Goal: Check status: Check status

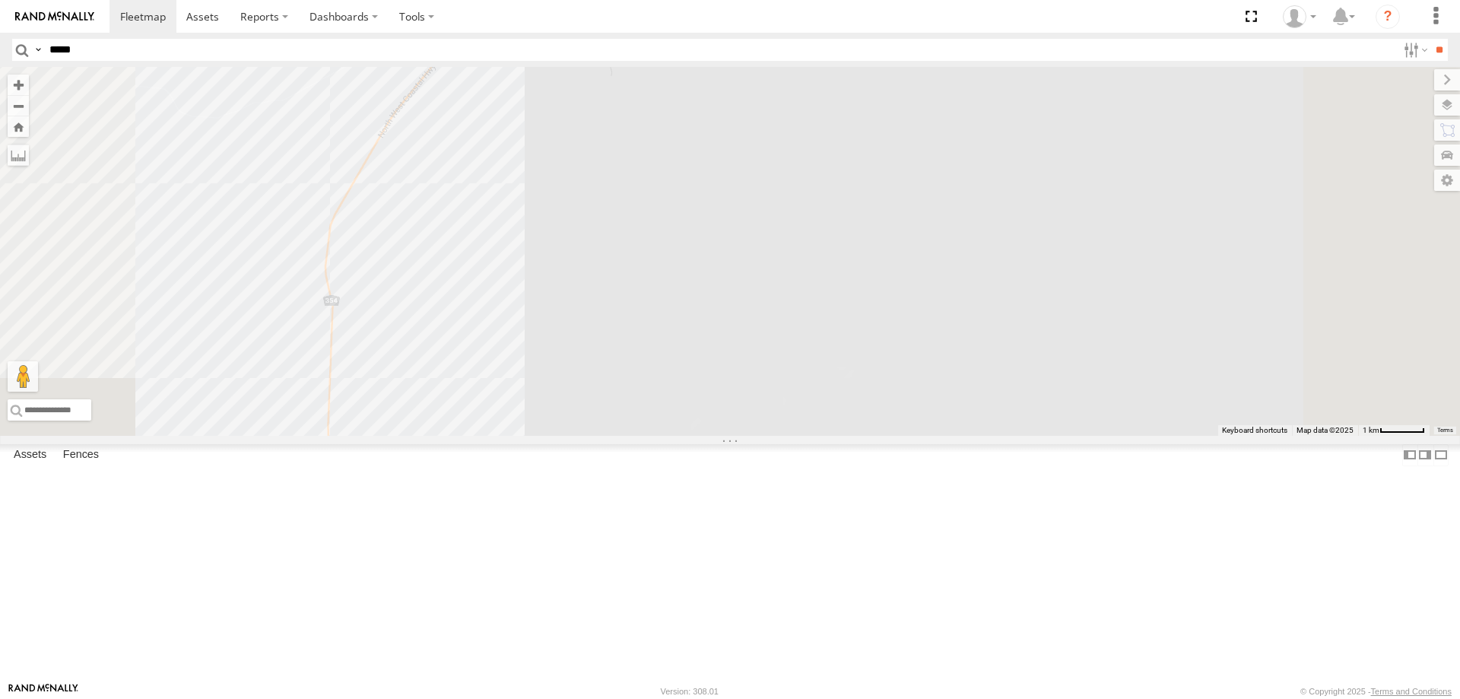
type input "*****"
click at [1431, 39] on input "**" at bounding box center [1439, 50] width 17 height 22
click at [0, 0] on label at bounding box center [0, 0] width 0 height 0
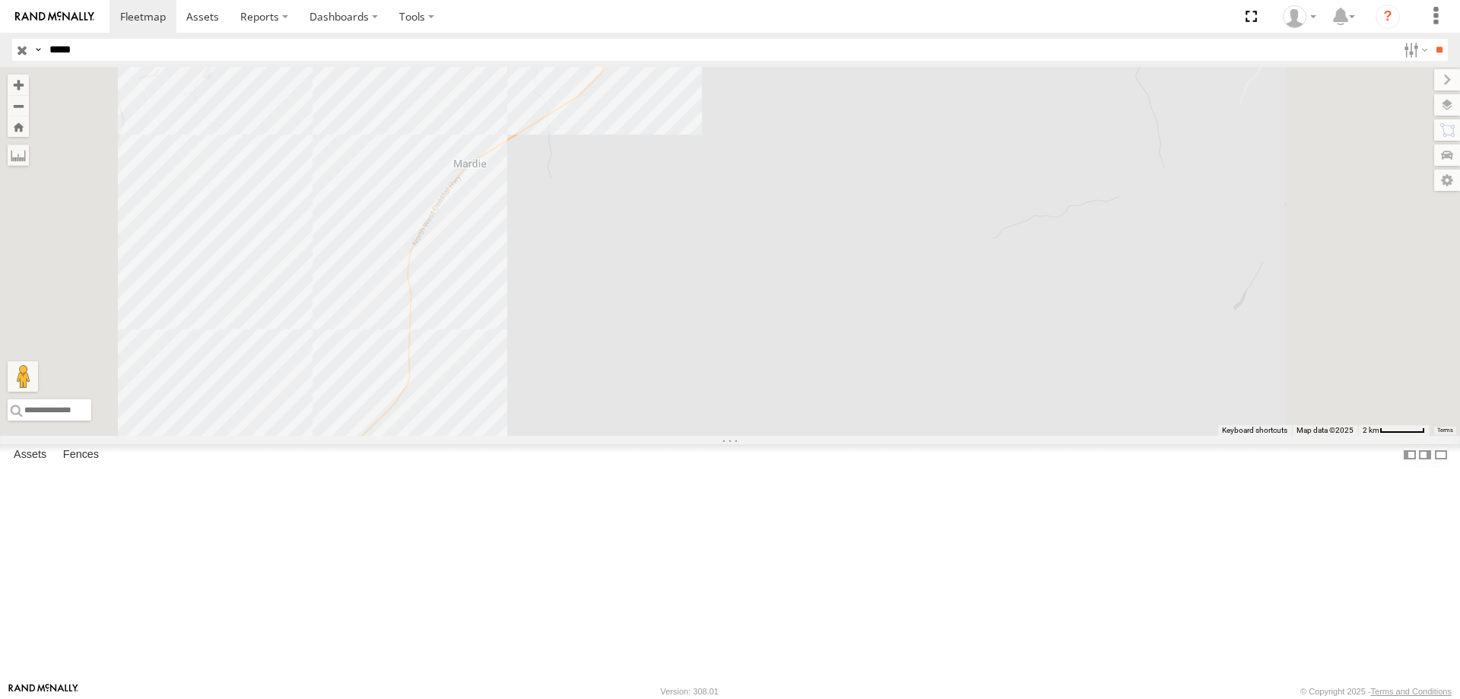
click at [0, 0] on div "[GEOGRAPHIC_DATA]" at bounding box center [0, 0] width 0 height 0
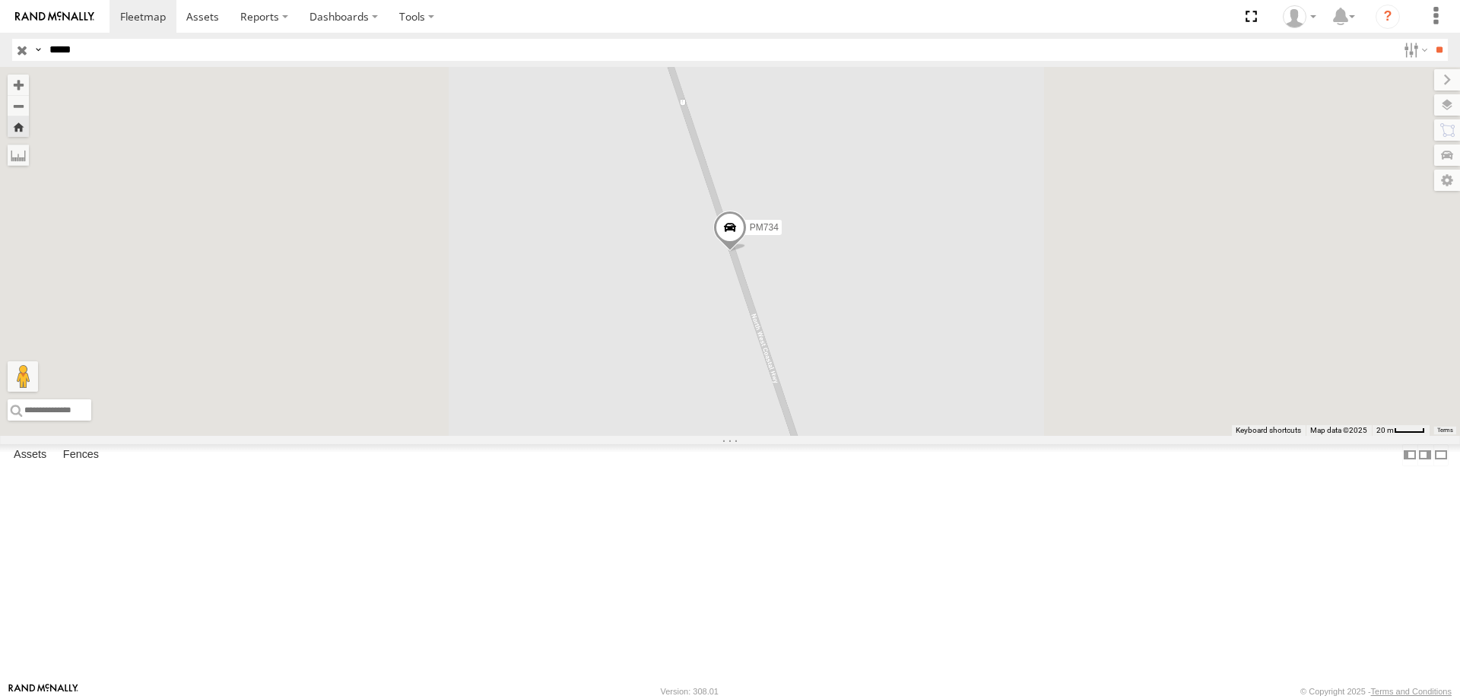
click at [747, 252] on span at bounding box center [729, 231] width 33 height 41
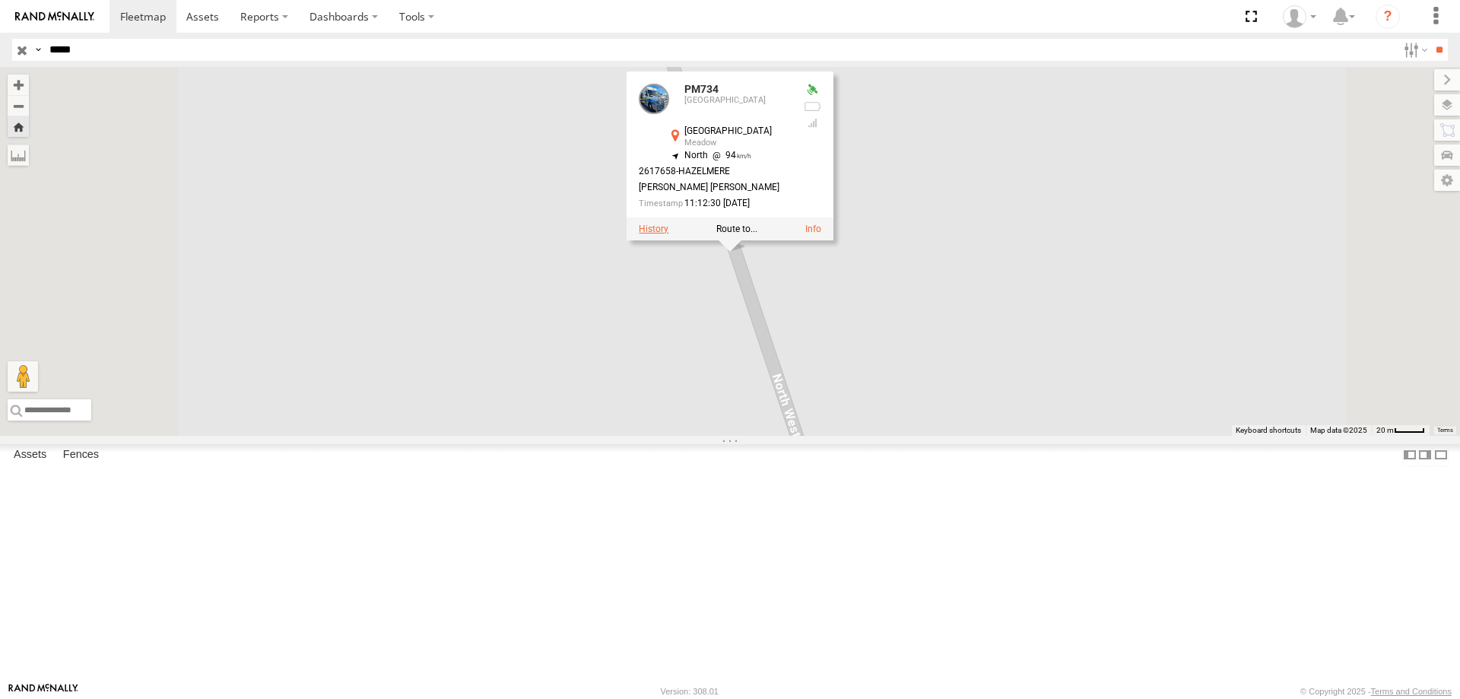
click at [669, 234] on label at bounding box center [654, 229] width 30 height 11
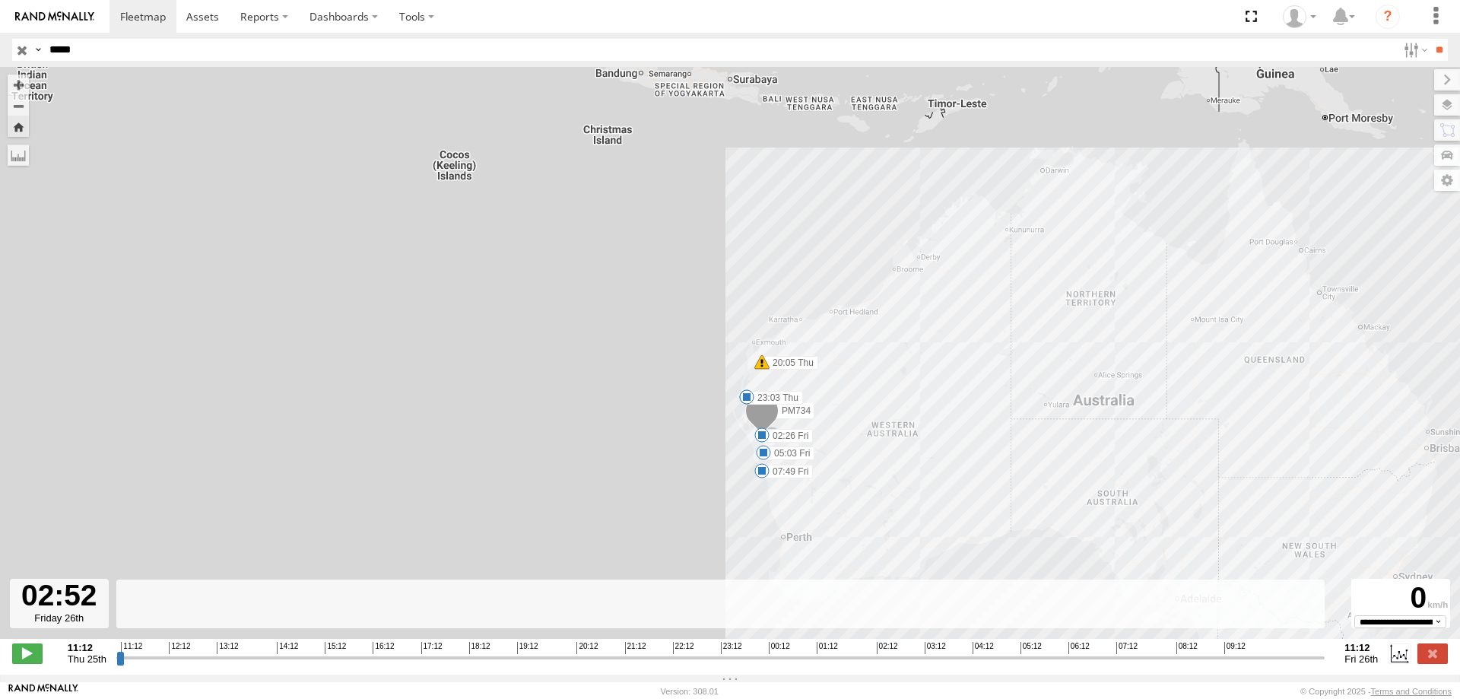
drag, startPoint x: 119, startPoint y: 668, endPoint x: 904, endPoint y: 622, distance: 786.3
click at [904, 650] on input "range" at bounding box center [720, 657] width 1209 height 14
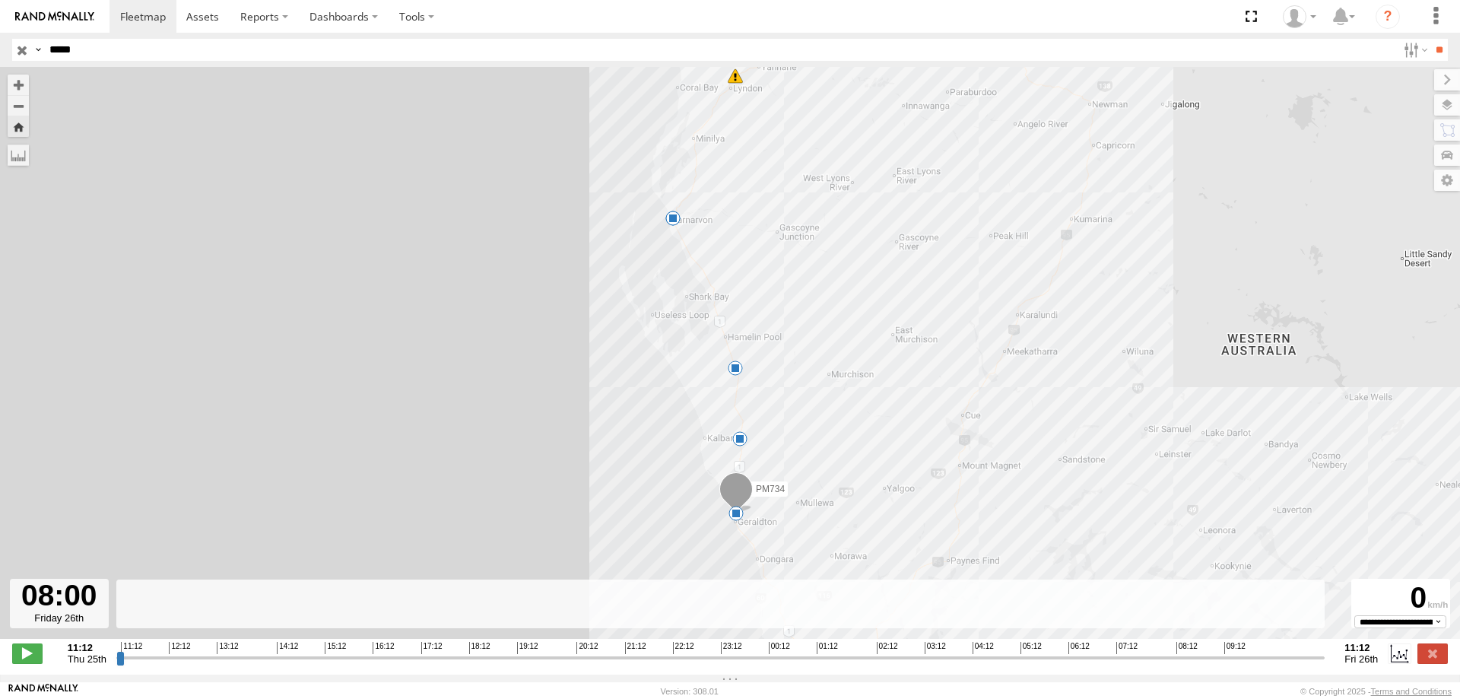
drag, startPoint x: 901, startPoint y: 666, endPoint x: 1168, endPoint y: 621, distance: 270.7
click at [1168, 650] on input "range" at bounding box center [720, 657] width 1209 height 14
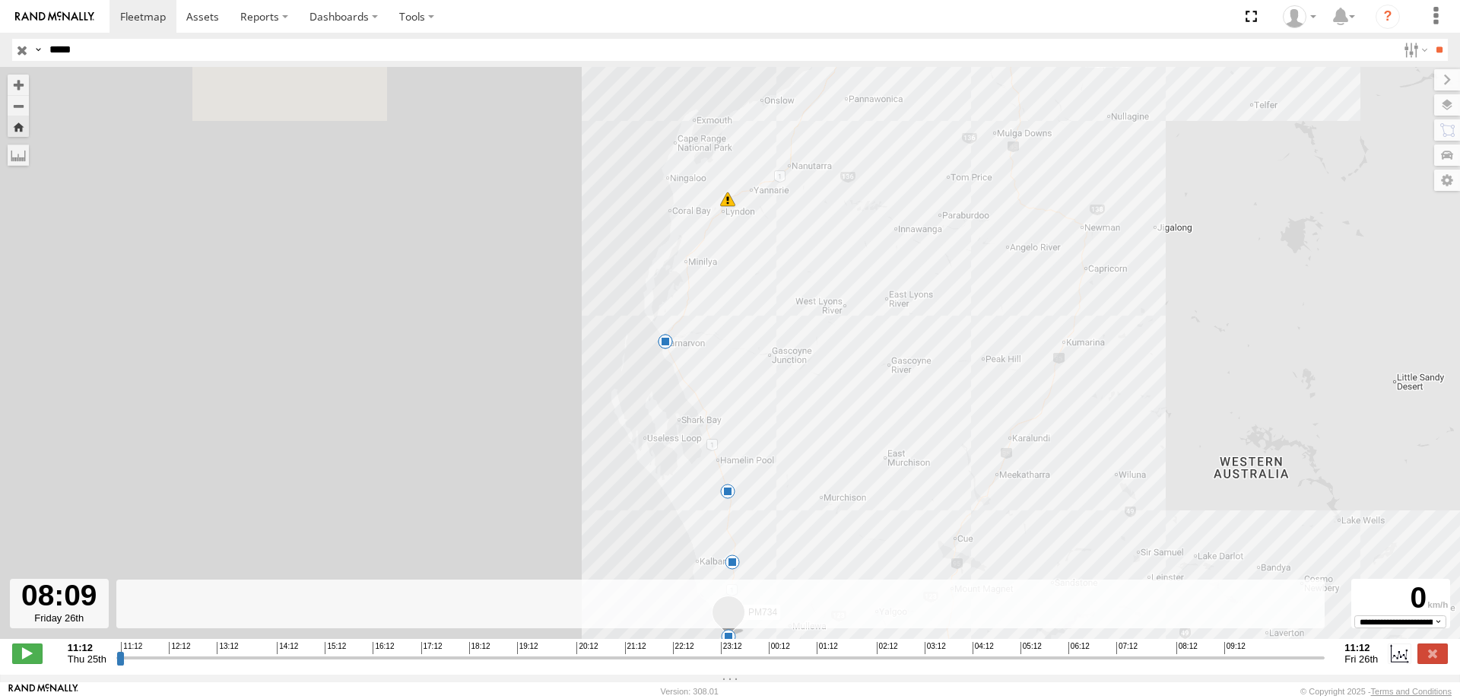
drag, startPoint x: 832, startPoint y: 315, endPoint x: 580, endPoint y: 519, distance: 324.5
click at [825, 440] on div "PM734 20:05 Thu 22:51 Thu 23:03 Thu 02:26 Fri 05:03 Fri 07:49 Fri" at bounding box center [730, 361] width 1460 height 588
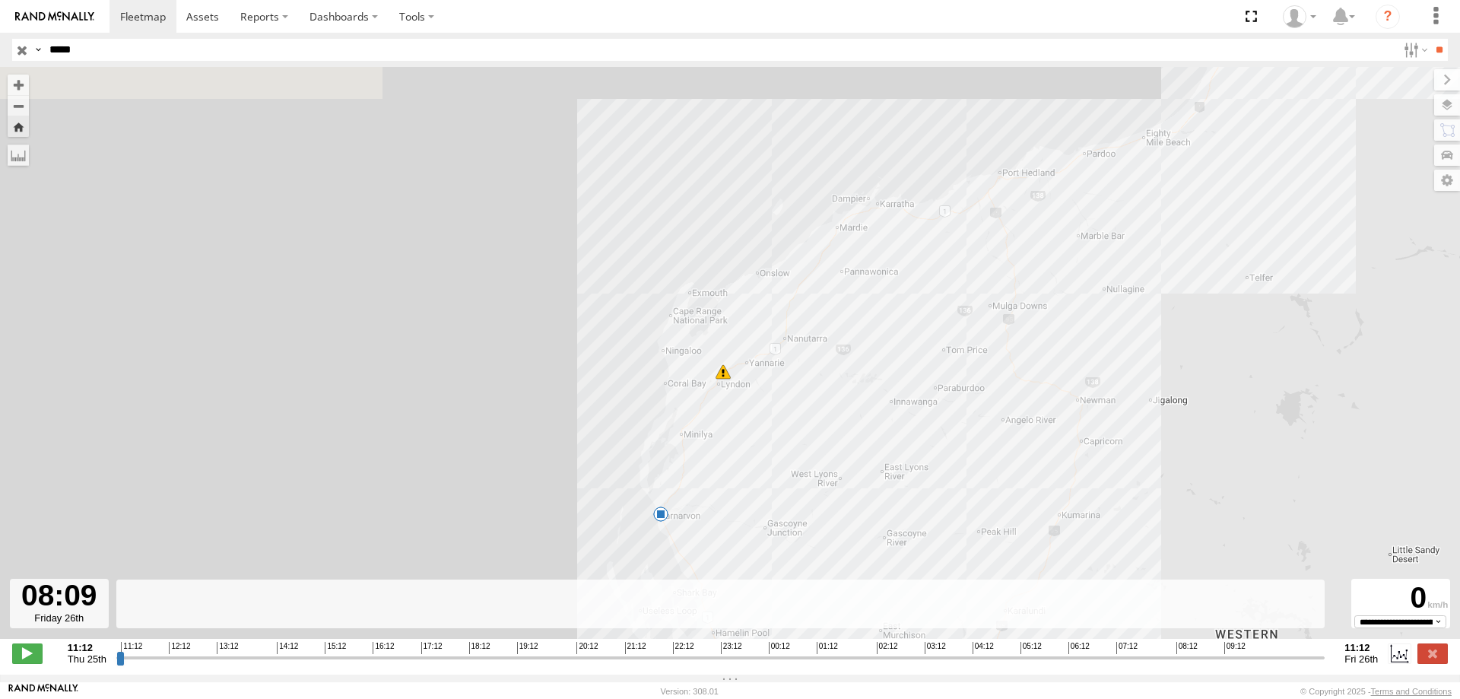
drag, startPoint x: 798, startPoint y: 357, endPoint x: 795, endPoint y: 469, distance: 112.6
click at [795, 469] on div "PM734 20:05 Thu 22:51 Thu 23:03 Thu 02:26 Fri 05:03 Fri 07:49 Fri" at bounding box center [730, 361] width 1460 height 588
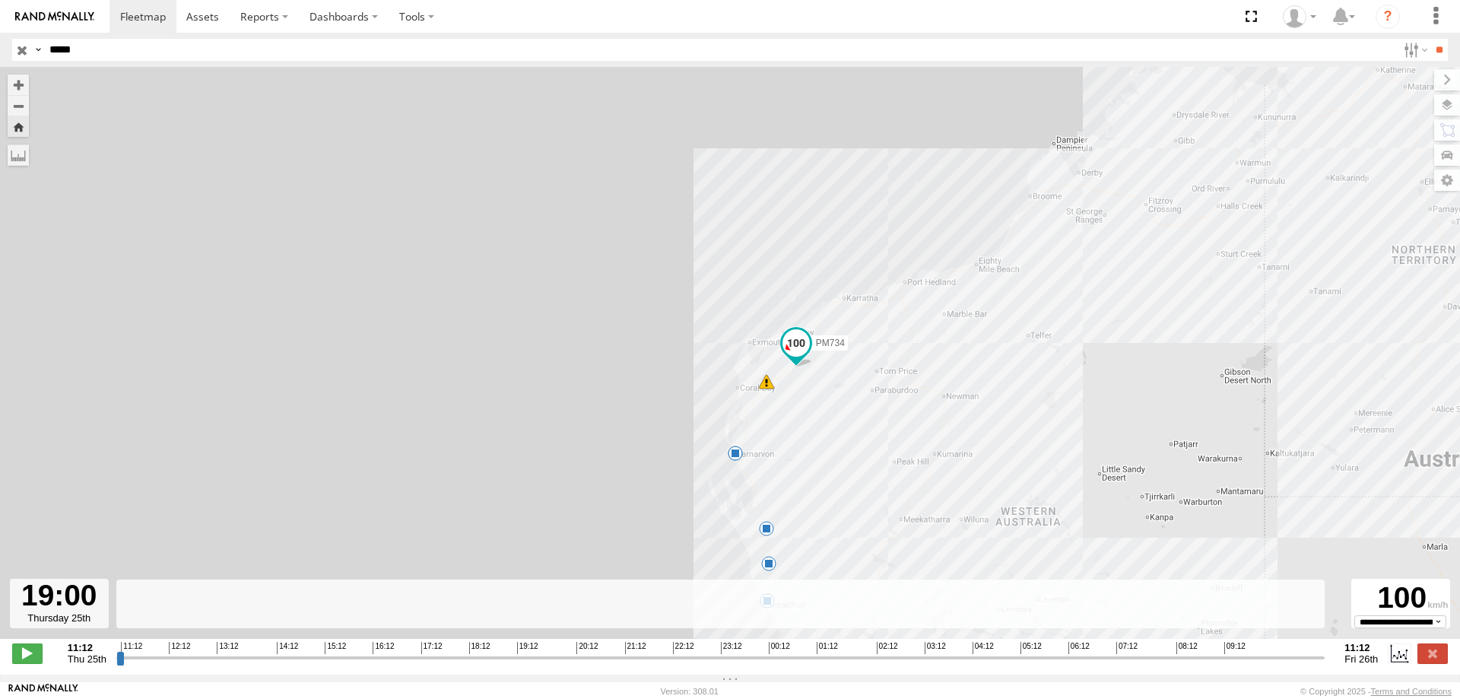
click at [510, 665] on input "range" at bounding box center [720, 657] width 1209 height 14
click at [487, 663] on input "range" at bounding box center [720, 657] width 1209 height 14
click at [453, 665] on input "range" at bounding box center [720, 657] width 1209 height 14
drag, startPoint x: 454, startPoint y: 666, endPoint x: 640, endPoint y: 631, distance: 189.5
click at [622, 650] on input "range" at bounding box center [720, 657] width 1209 height 14
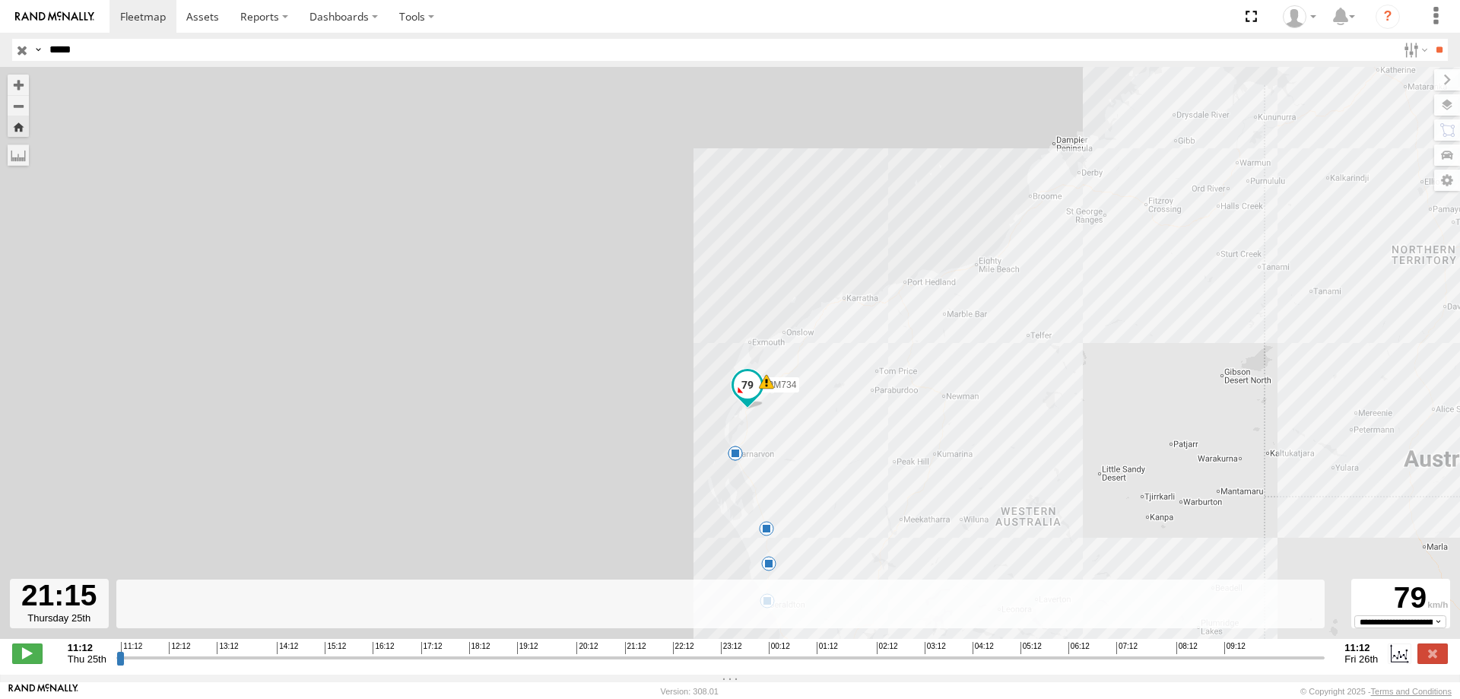
click at [790, 435] on div "PM734 20:05 Thu 22:51 Thu 23:03 Thu 02:26 Fri 05:03 Fri 07:49 Fri" at bounding box center [730, 361] width 1460 height 588
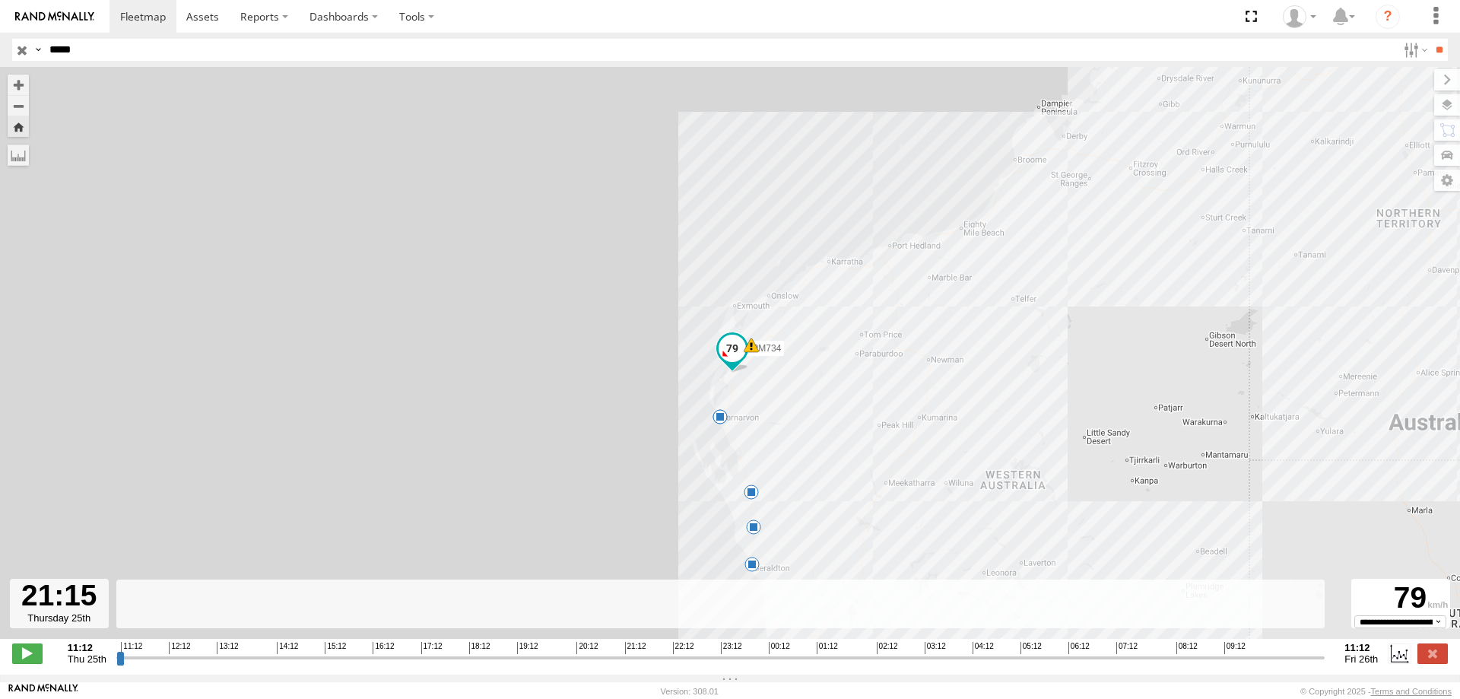
drag, startPoint x: 899, startPoint y: 521, endPoint x: 861, endPoint y: 406, distance: 121.0
click at [861, 406] on div "PM734 20:05 Thu 22:51 Thu 23:03 Thu 02:26 Fri 05:03 Fri 07:49 Fri" at bounding box center [730, 361] width 1460 height 588
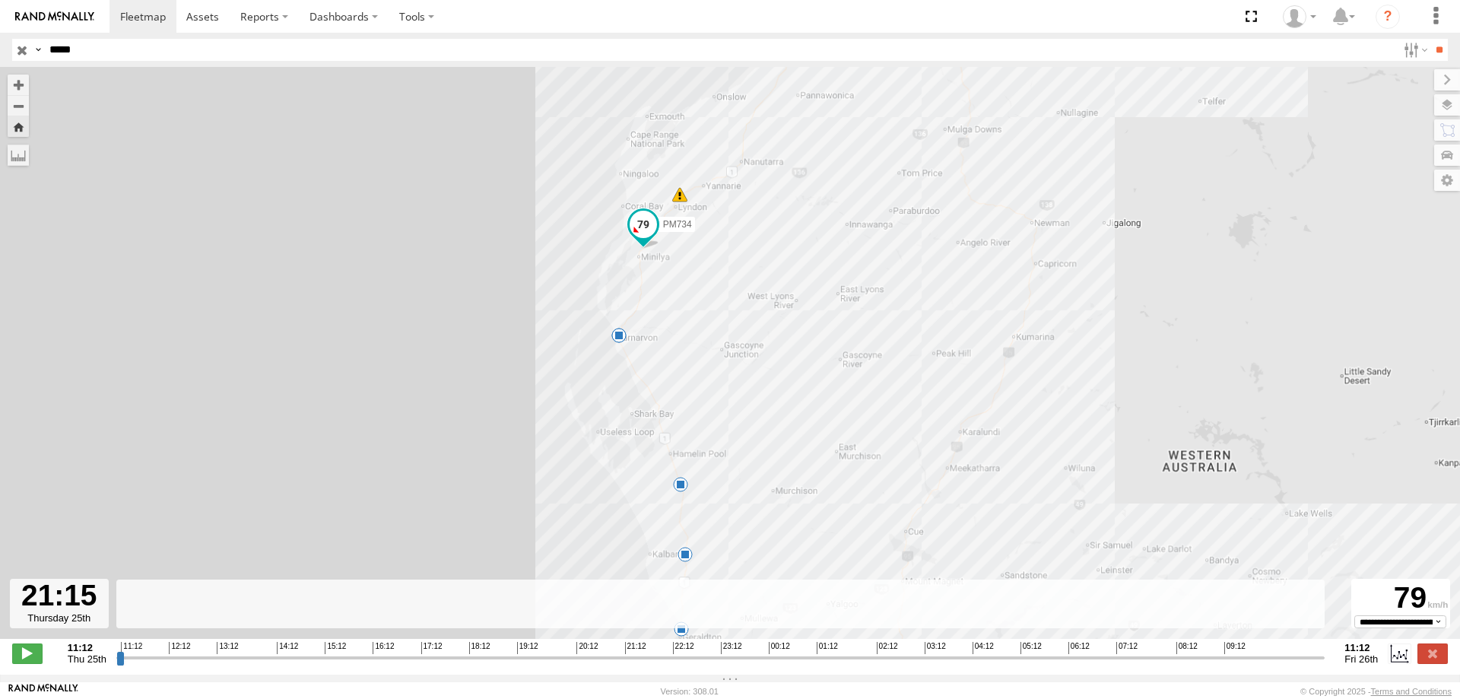
drag, startPoint x: 806, startPoint y: 521, endPoint x: 801, endPoint y: 463, distance: 58.0
click at [801, 463] on div "PM734 20:05 Thu 22:51 Thu 23:03 Thu 02:26 Fri 05:03 Fri 07:49 Fri" at bounding box center [730, 361] width 1460 height 588
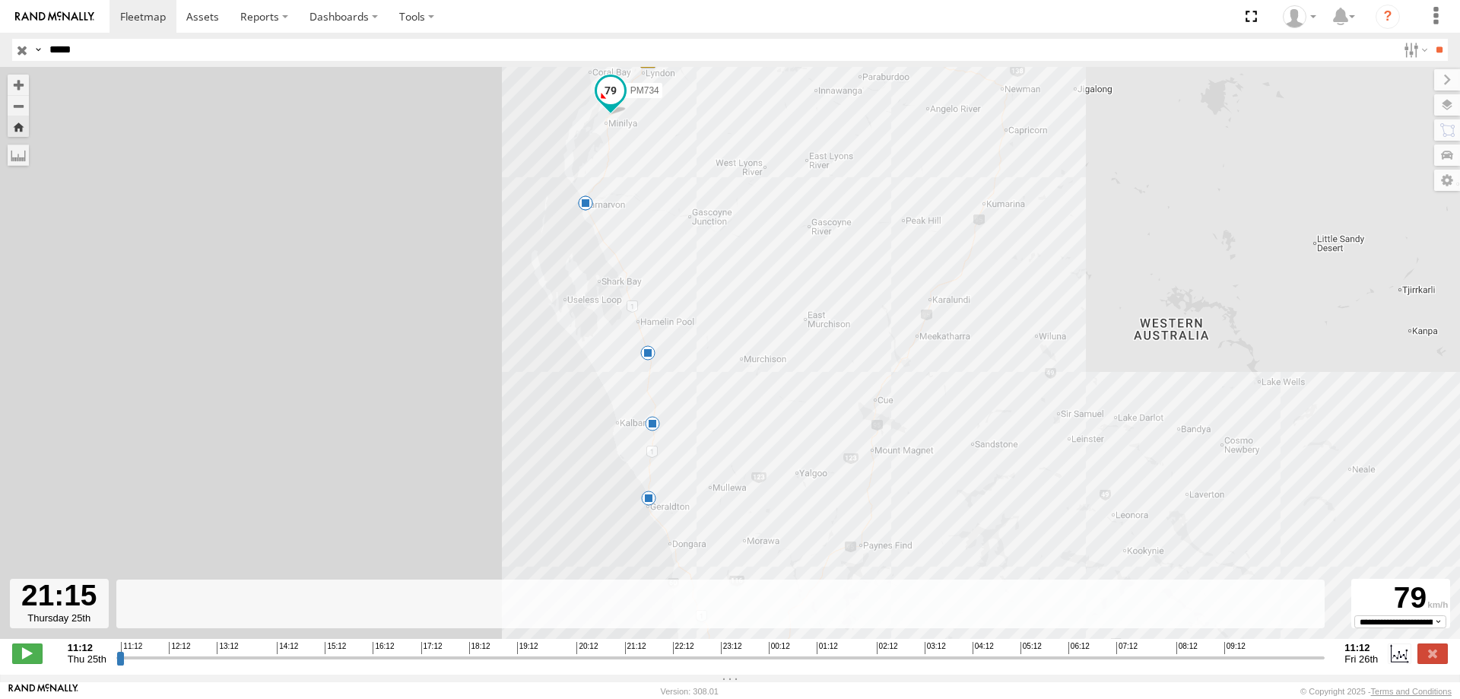
drag, startPoint x: 837, startPoint y: 466, endPoint x: 823, endPoint y: 387, distance: 80.4
click at [823, 387] on div "PM734 20:05 Thu 22:51 Thu 23:03 Thu 02:26 Fri 05:03 Fri 07:49 Fri" at bounding box center [730, 361] width 1460 height 588
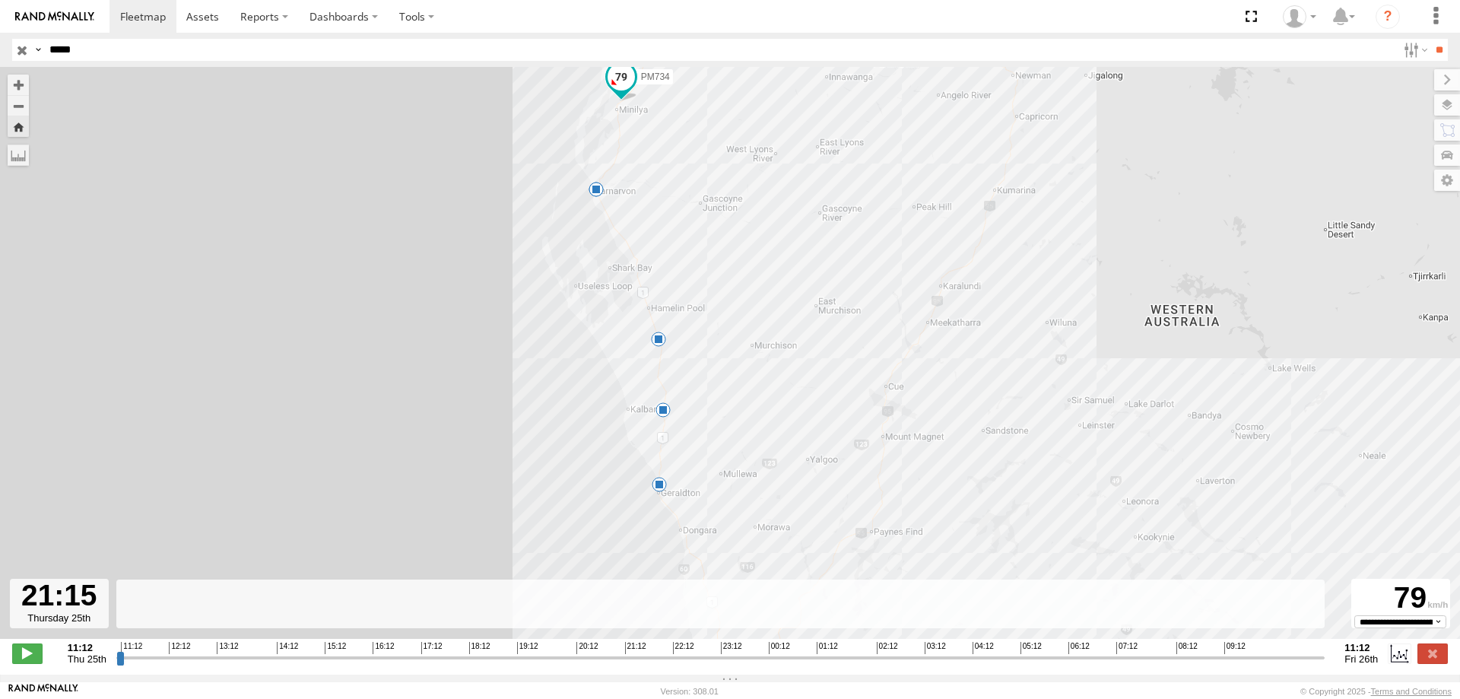
drag, startPoint x: 798, startPoint y: 478, endPoint x: 811, endPoint y: 459, distance: 23.0
click at [811, 459] on div "PM734 20:05 Thu 22:51 Thu 23:03 Thu 02:26 Fri 05:03 Fri 07:49 Fri" at bounding box center [730, 361] width 1460 height 588
drag, startPoint x: 796, startPoint y: 415, endPoint x: 803, endPoint y: 426, distance: 12.7
click at [803, 426] on div "PM734 20:05 Thu 22:51 Thu 23:03 Thu 02:26 Fri 05:03 Fri 07:49 Fri" at bounding box center [730, 361] width 1460 height 588
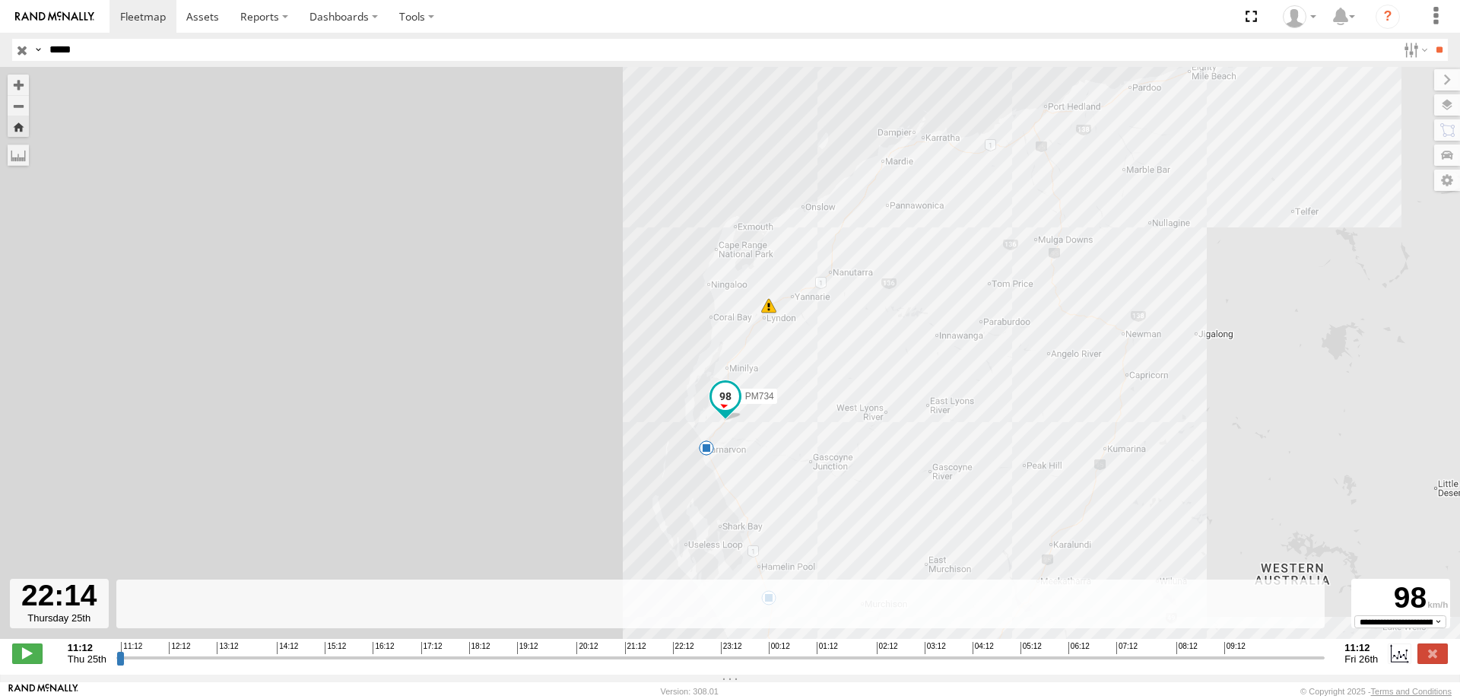
drag, startPoint x: 624, startPoint y: 663, endPoint x: 672, endPoint y: 666, distance: 48.0
click at [672, 665] on input "range" at bounding box center [720, 657] width 1209 height 14
click at [1438, 663] on label at bounding box center [1433, 654] width 30 height 20
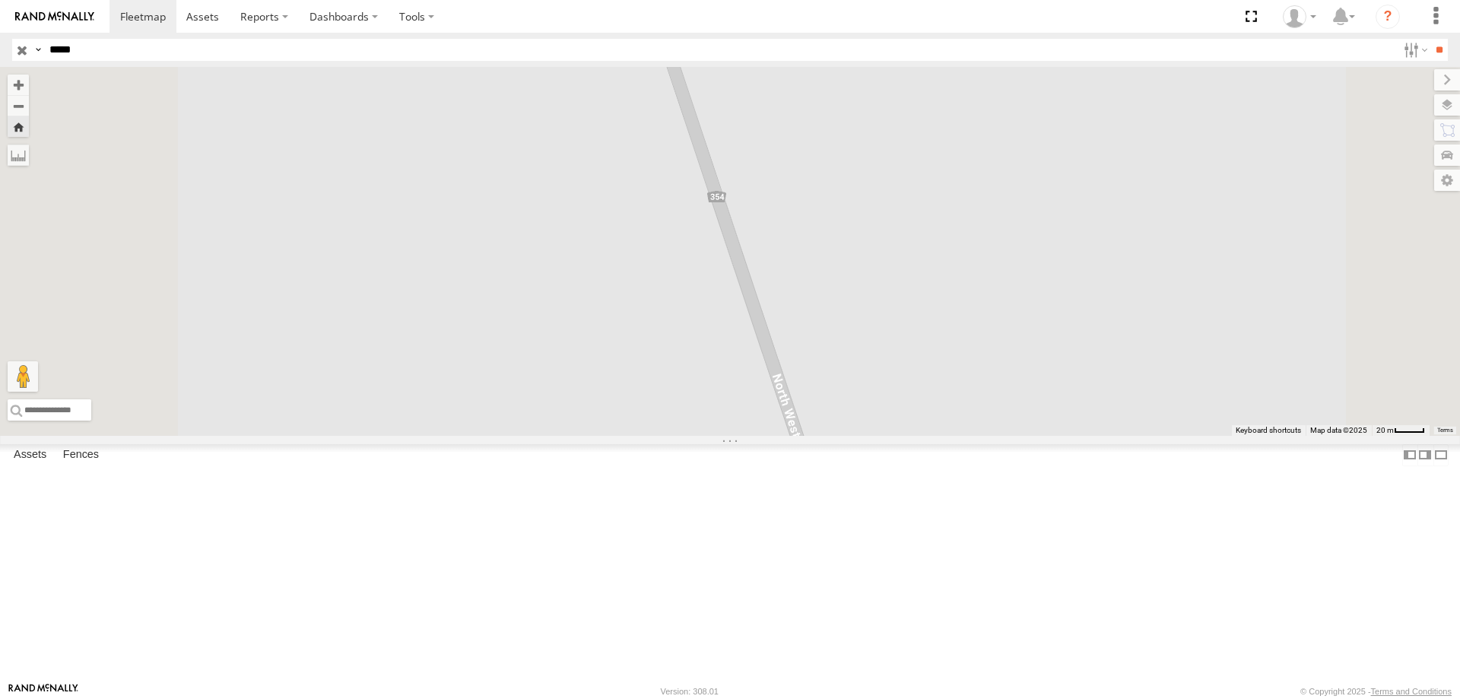
drag, startPoint x: 278, startPoint y: 53, endPoint x: 0, endPoint y: 52, distance: 278.4
click at [0, 52] on header "Search Query Asset ID Asset Label Registration Manufacturer Model VIN Job ID" at bounding box center [730, 50] width 1460 height 34
click at [0, 0] on div "[GEOGRAPHIC_DATA]" at bounding box center [0, 0] width 0 height 0
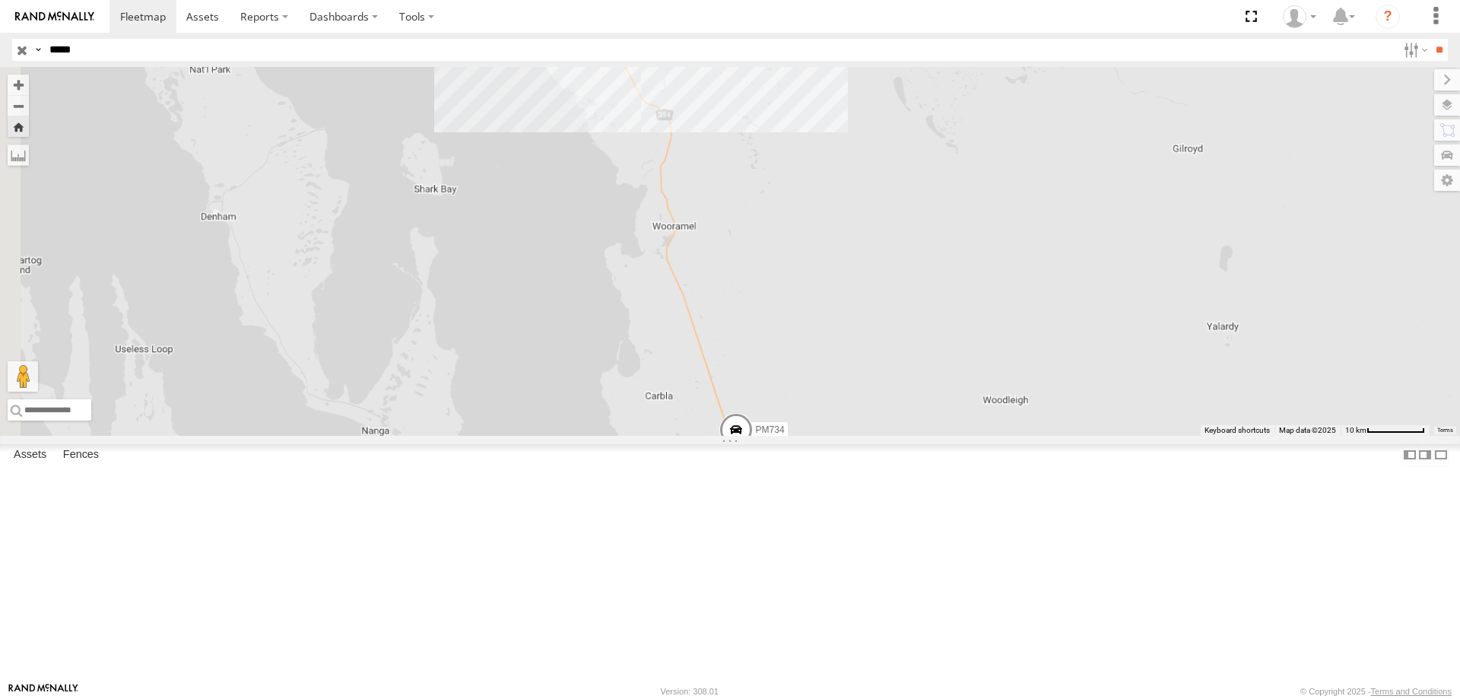
drag, startPoint x: 1070, startPoint y: 384, endPoint x: 1006, endPoint y: 406, distance: 68.3
click at [1014, 404] on div "PM734" at bounding box center [730, 251] width 1460 height 369
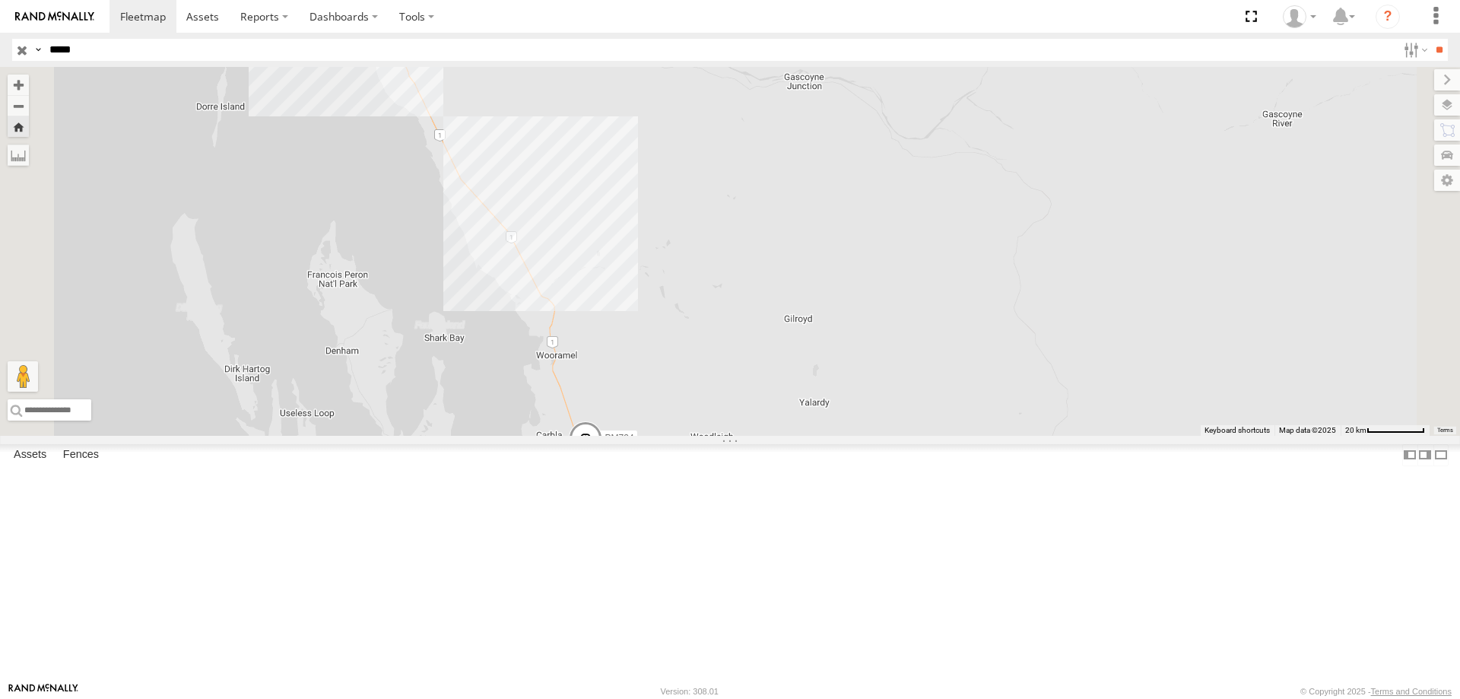
drag, startPoint x: 981, startPoint y: 443, endPoint x: 885, endPoint y: 498, distance: 110.8
click at [885, 436] on div "PM734" at bounding box center [730, 251] width 1460 height 369
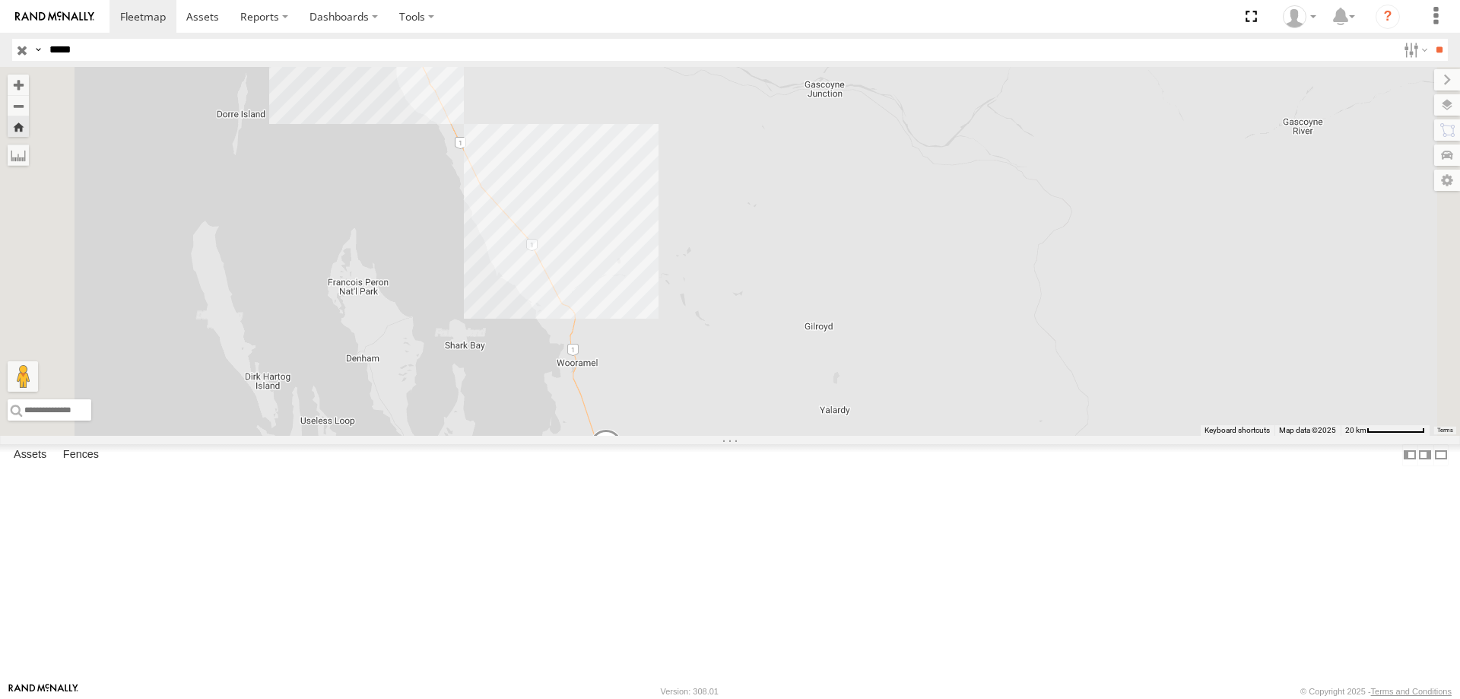
drag, startPoint x: 888, startPoint y: 497, endPoint x: 910, endPoint y: 504, distance: 23.3
click at [910, 436] on div "PM734" at bounding box center [730, 251] width 1460 height 369
click at [29, 159] on label at bounding box center [18, 155] width 21 height 21
click at [806, 436] on div "PM734" at bounding box center [730, 251] width 1460 height 369
drag, startPoint x: 806, startPoint y: 605, endPoint x: 790, endPoint y: 586, distance: 24.8
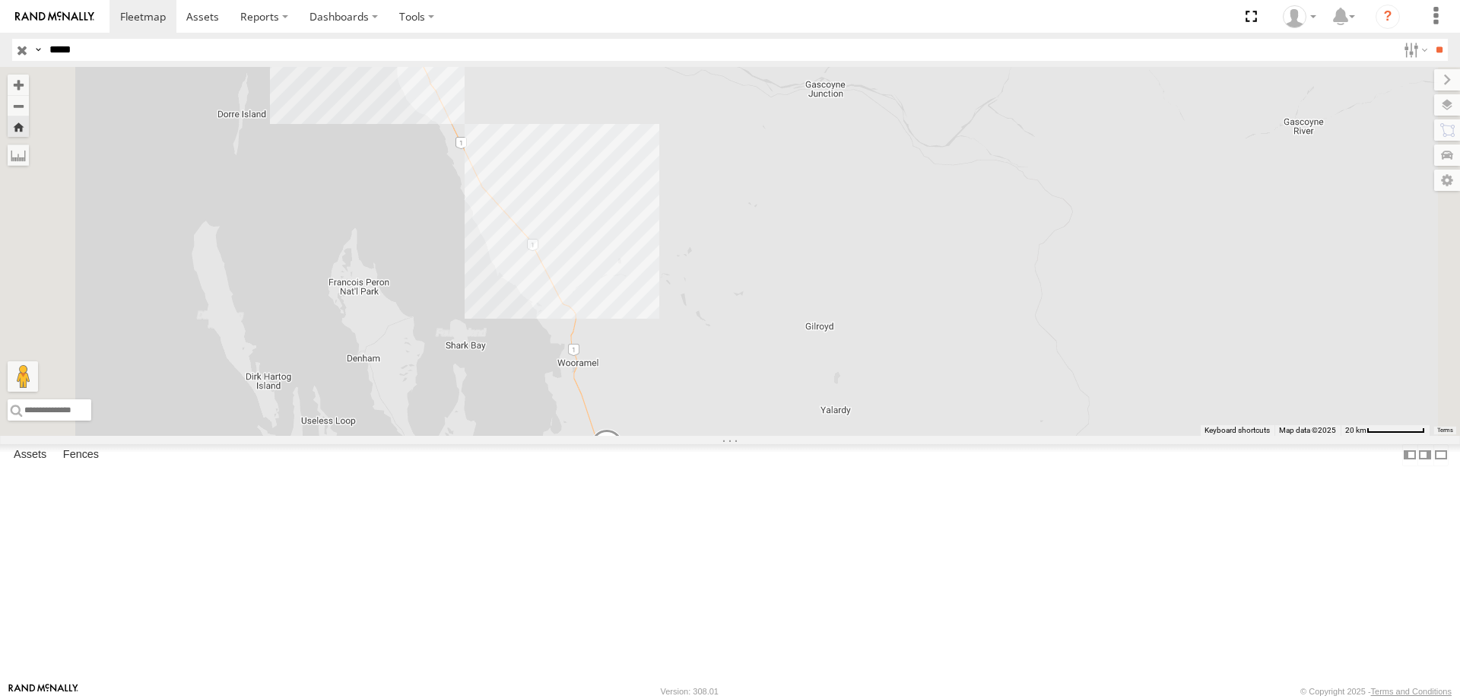
click at [616, 475] on img "Start" at bounding box center [605, 464] width 21 height 21
click at [597, 154] on div "PM734" at bounding box center [730, 251] width 1460 height 369
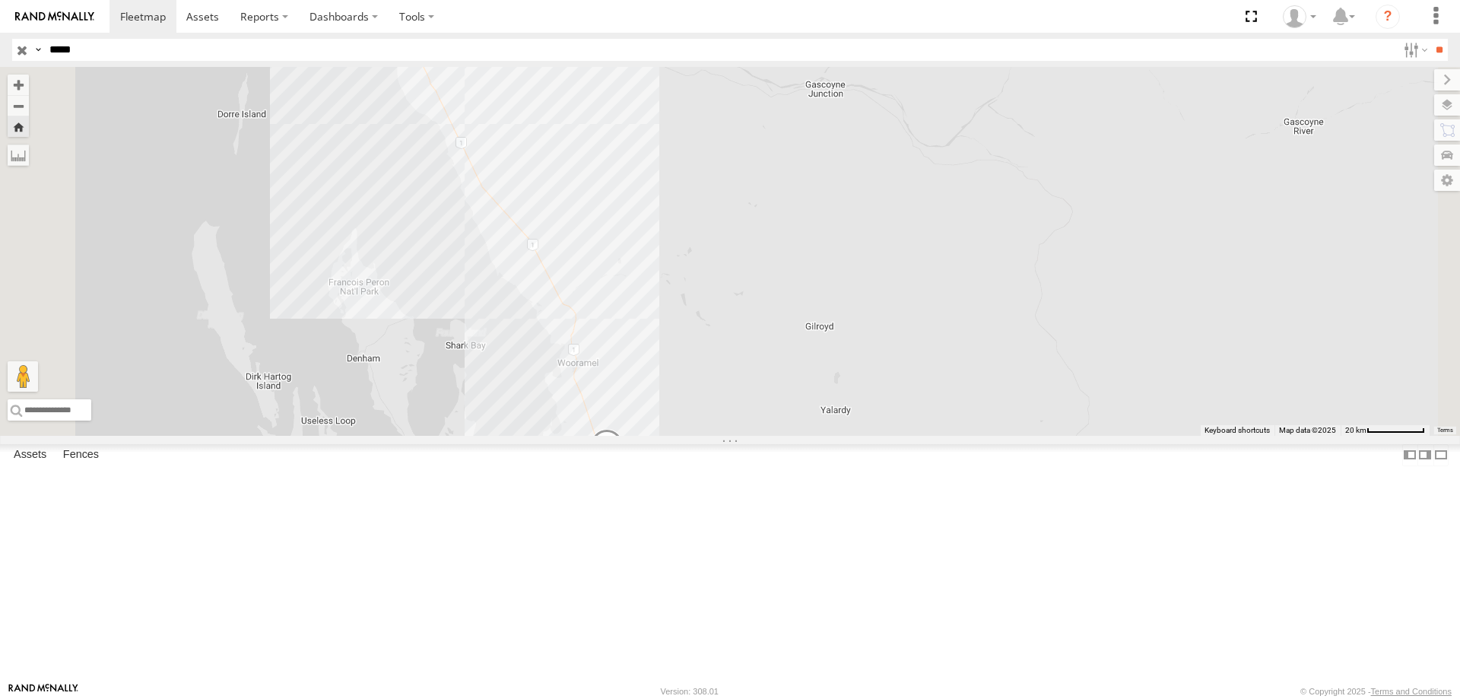
click at [417, 46] on img "Start" at bounding box center [406, 34] width 21 height 21
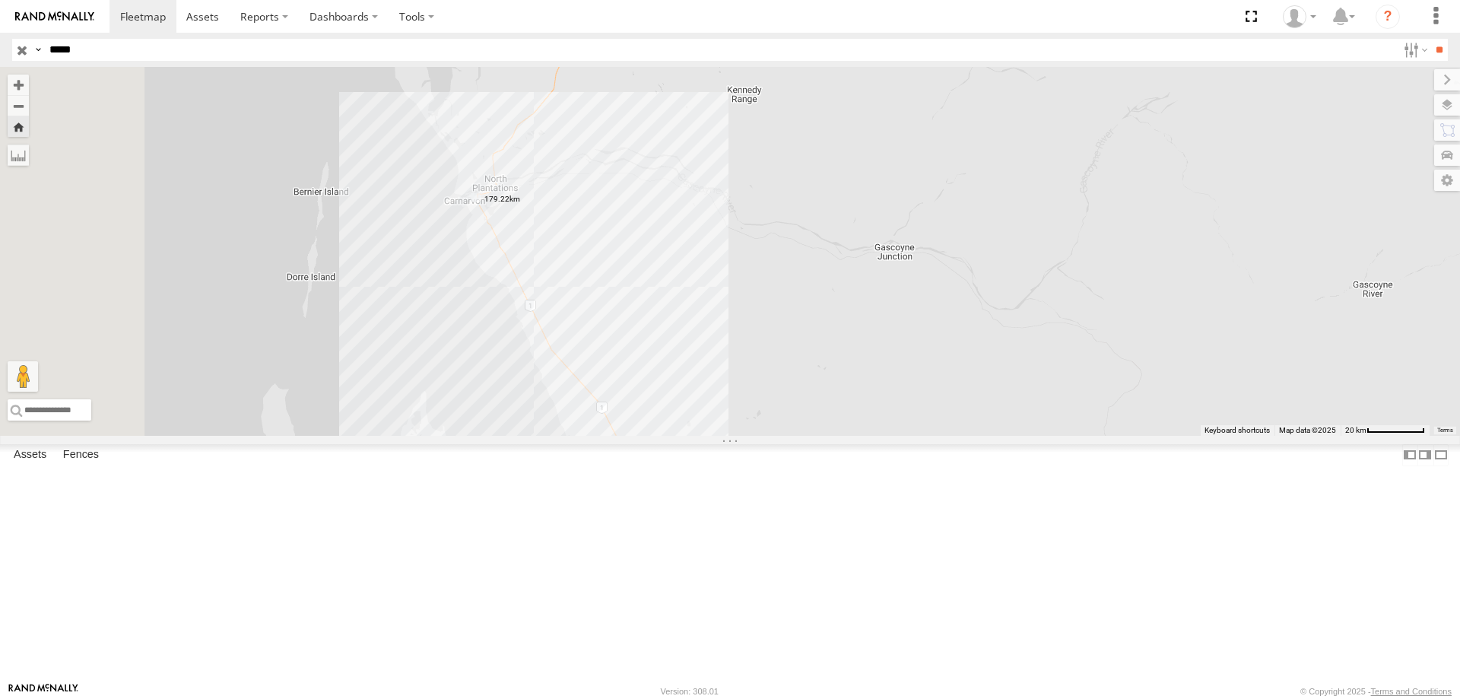
drag, startPoint x: 642, startPoint y: 153, endPoint x: 713, endPoint y: 320, distance: 182.0
click at [713, 320] on div "PM734" at bounding box center [730, 251] width 1460 height 369
drag, startPoint x: 783, startPoint y: 289, endPoint x: 774, endPoint y: 309, distance: 22.1
click at [774, 309] on div "PM734" at bounding box center [730, 251] width 1460 height 369
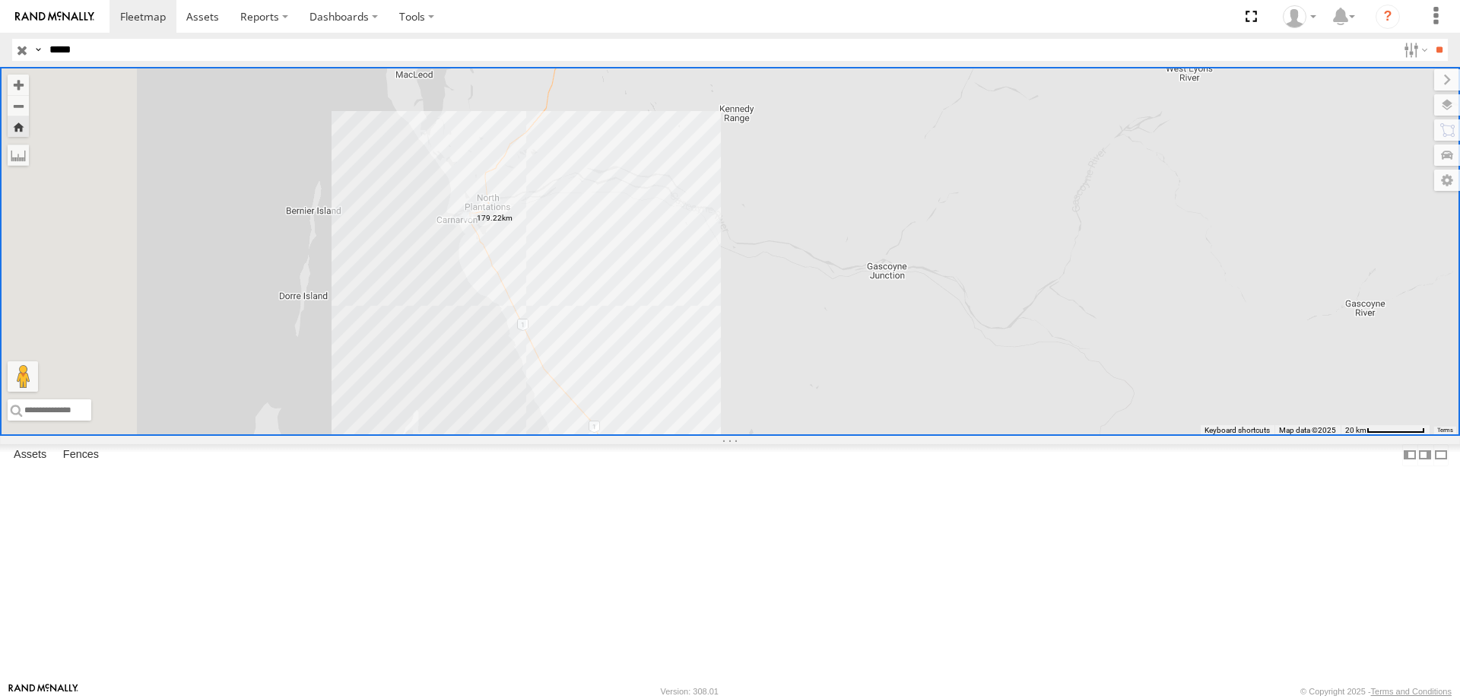
click at [0, 0] on label at bounding box center [0, 0] width 0 height 0
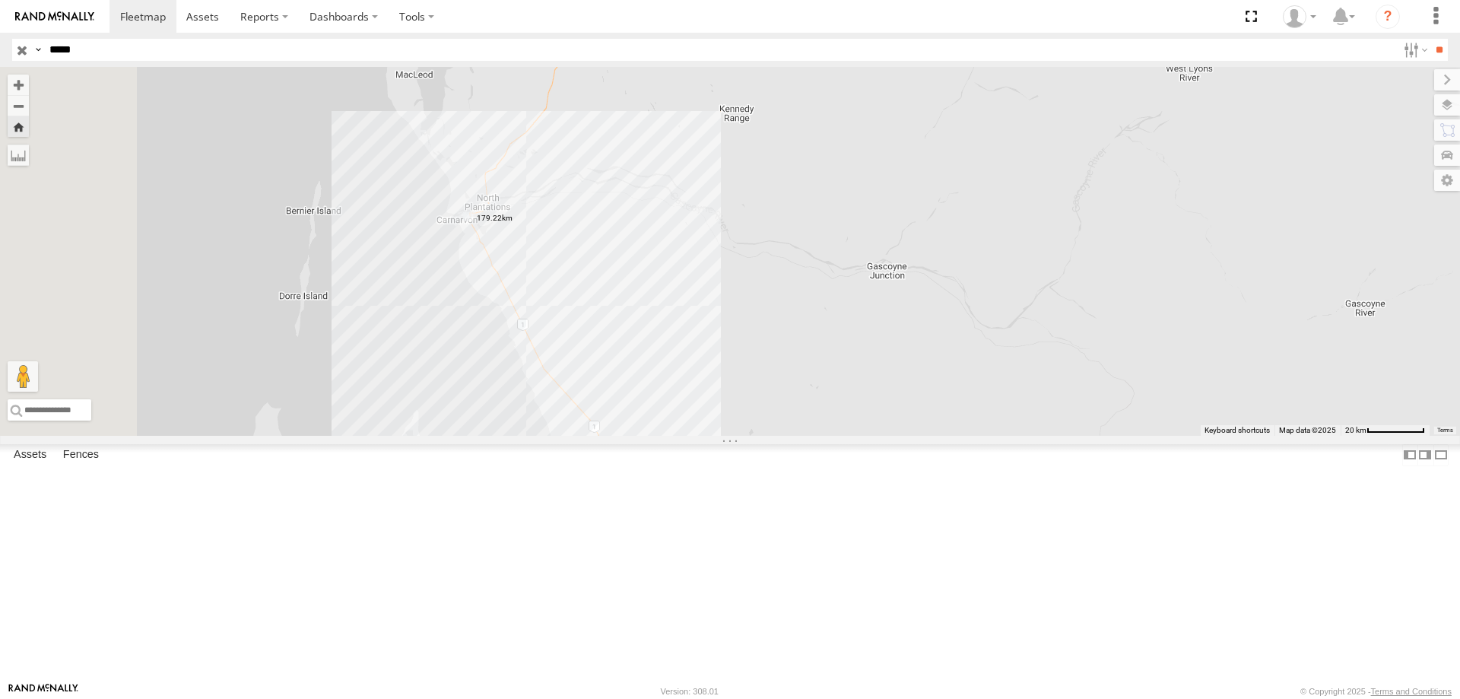
click at [0, 0] on label at bounding box center [0, 0] width 0 height 0
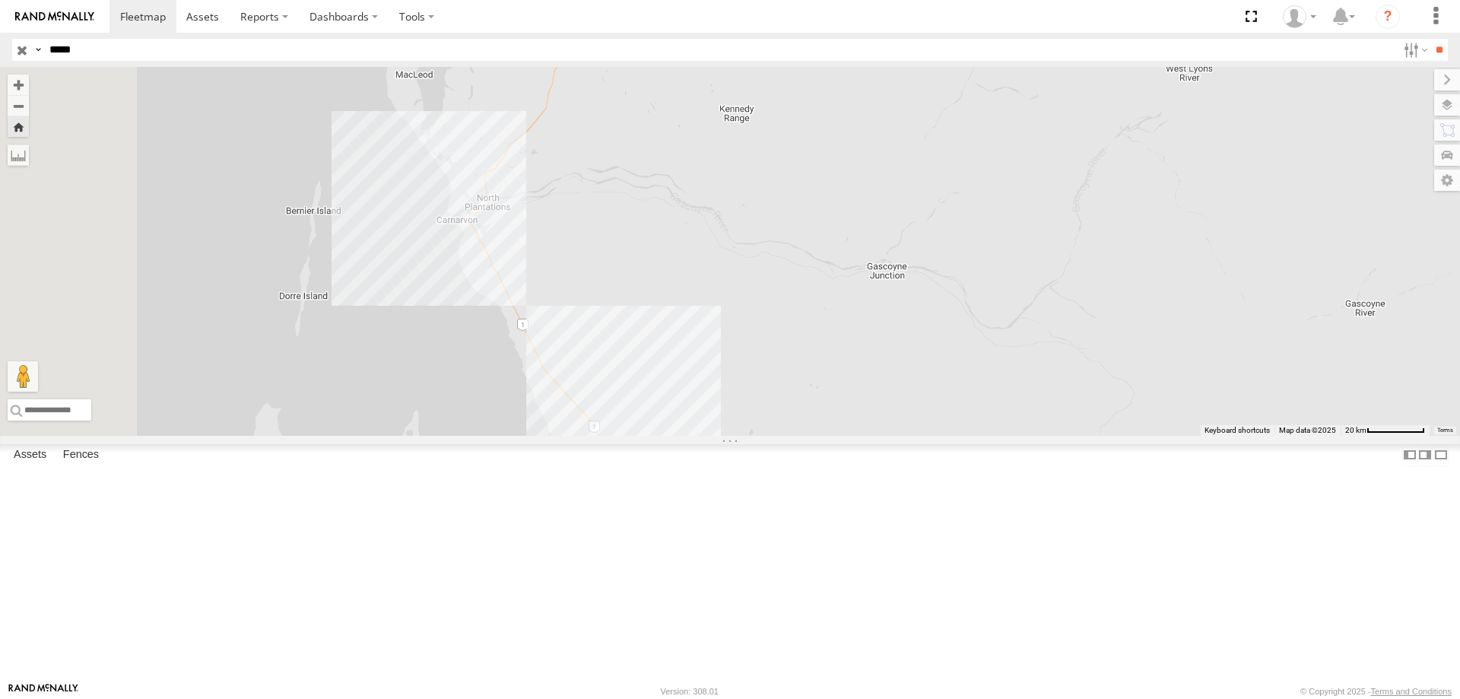
click at [0, 0] on label at bounding box center [0, 0] width 0 height 0
click at [660, 337] on div "PM734" at bounding box center [730, 251] width 1460 height 369
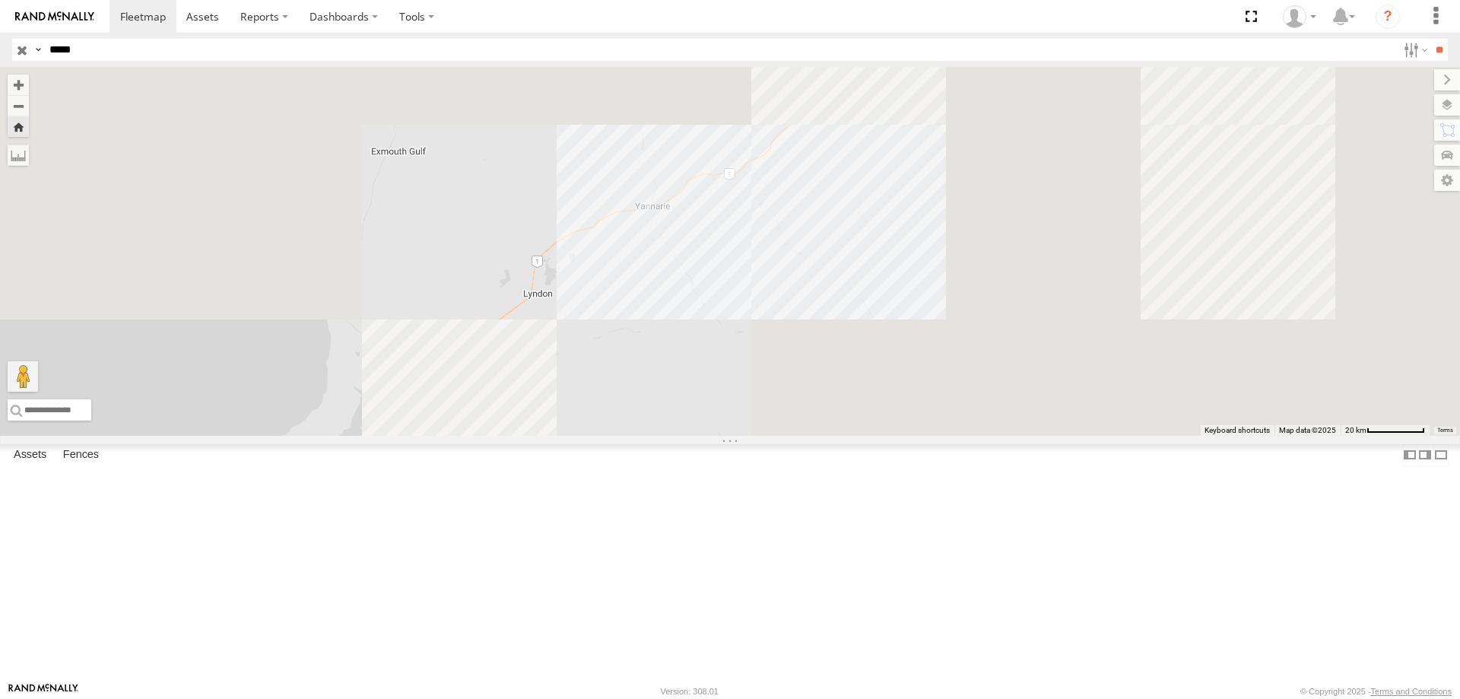
drag, startPoint x: 854, startPoint y: 125, endPoint x: 690, endPoint y: 729, distance: 625.9
click at [690, 698] on html at bounding box center [730, 349] width 1460 height 699
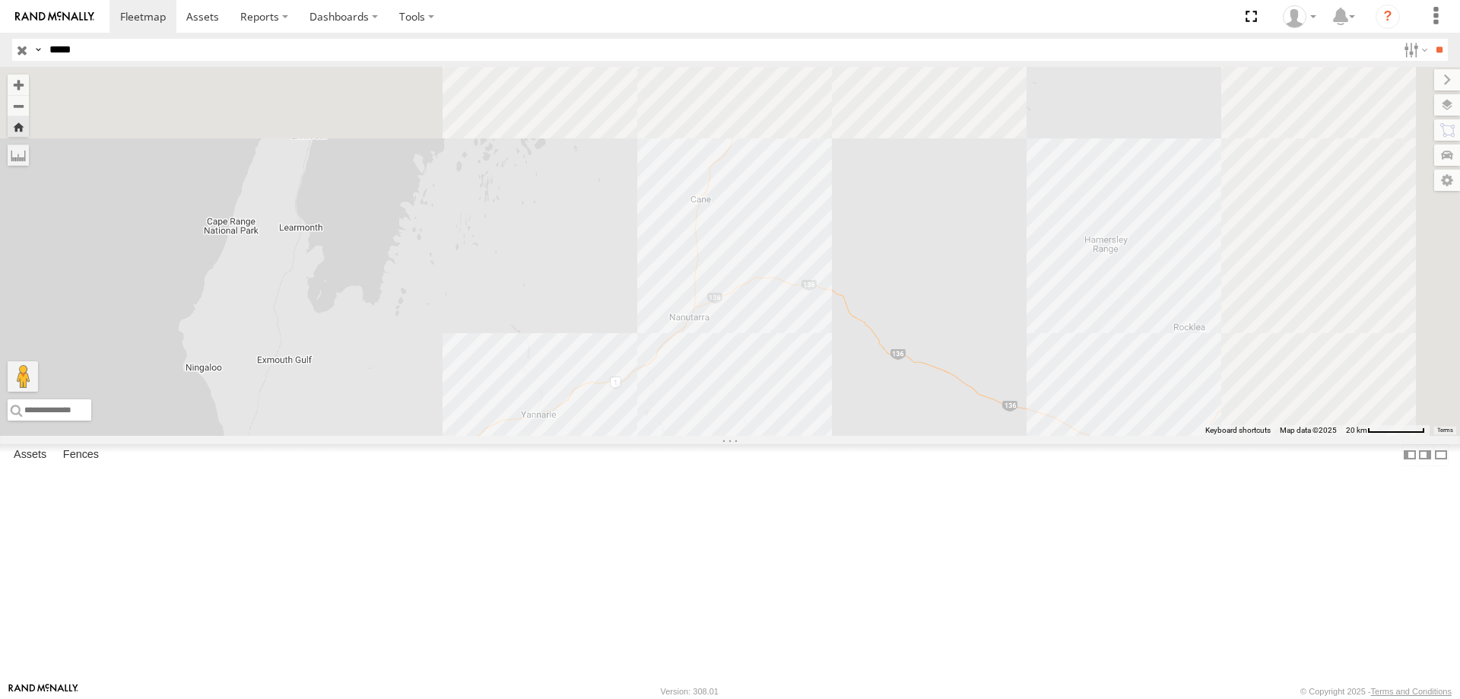
drag, startPoint x: 1041, startPoint y: 233, endPoint x: 875, endPoint y: 501, distance: 315.3
click at [866, 436] on div "PM734" at bounding box center [730, 251] width 1460 height 369
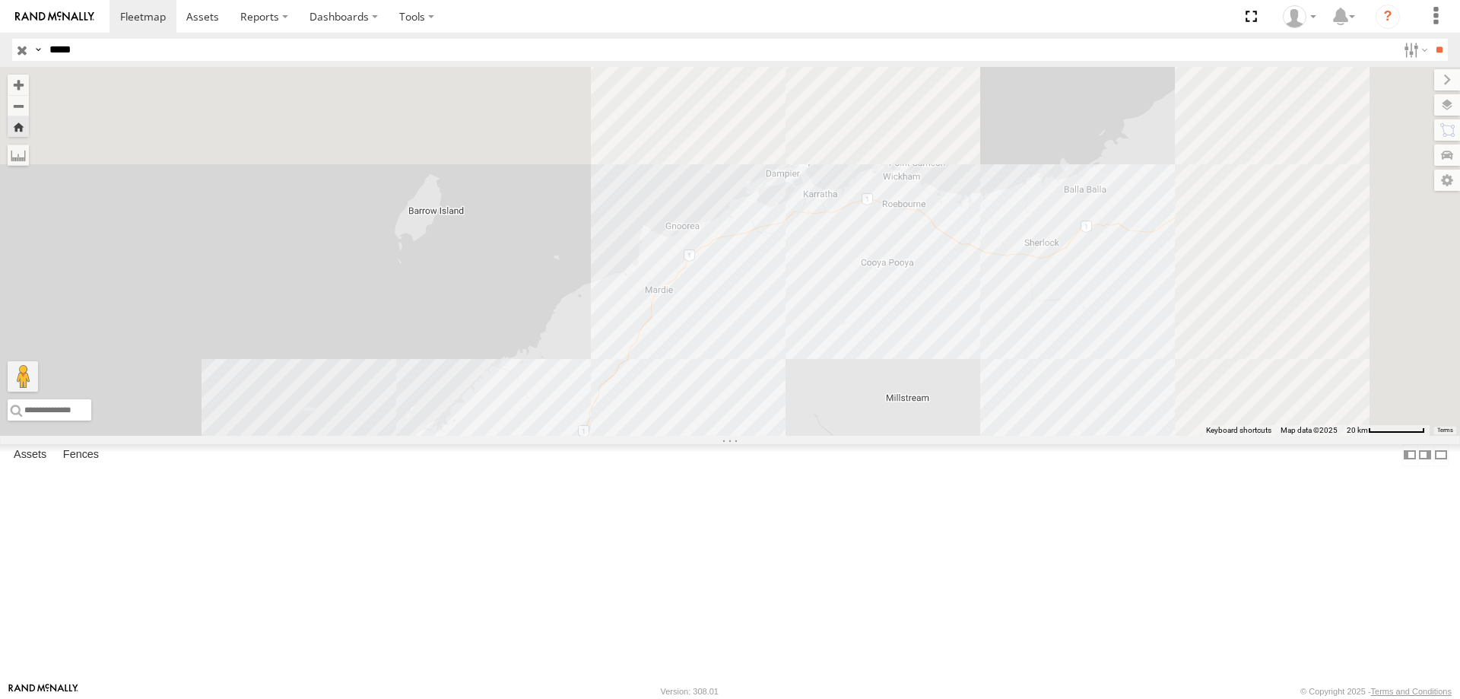
drag, startPoint x: 1019, startPoint y: 136, endPoint x: 850, endPoint y: 469, distance: 373.2
click at [850, 436] on div "PM734" at bounding box center [730, 251] width 1460 height 369
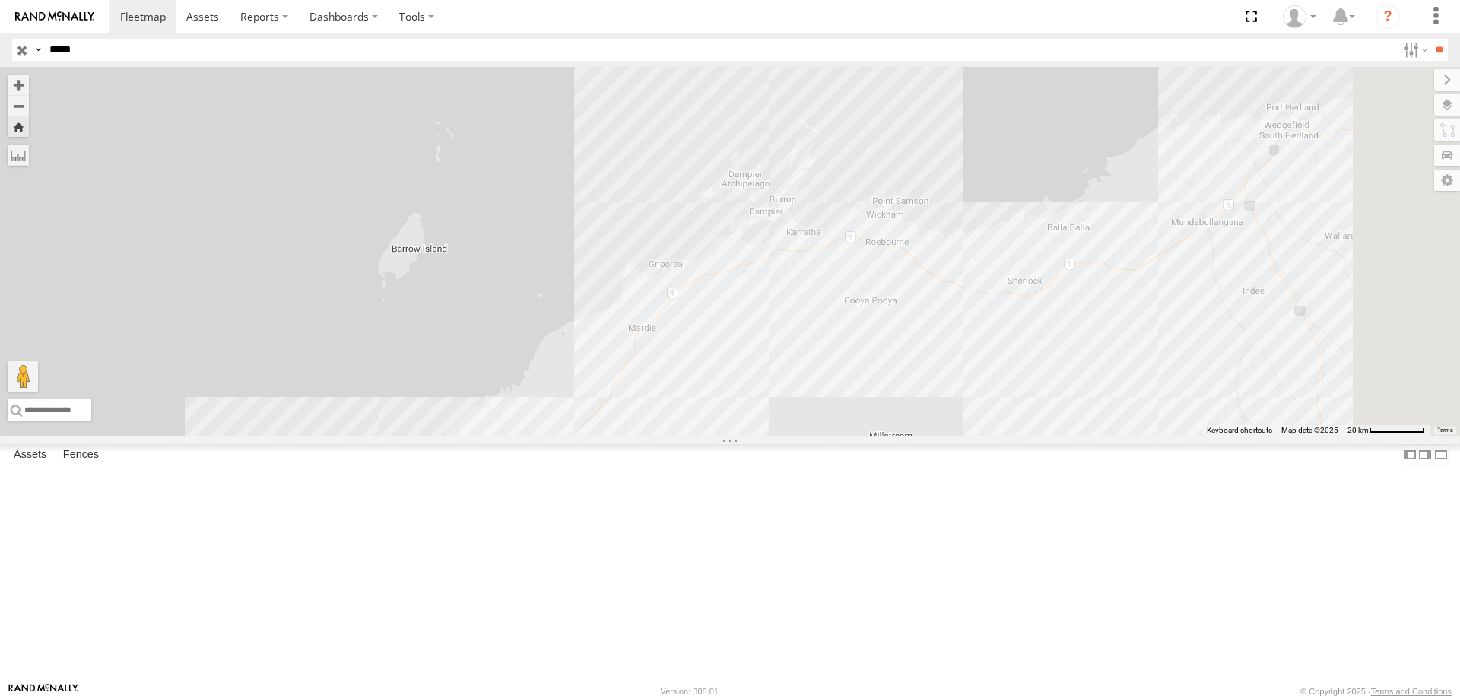
click at [996, 377] on div "PM734" at bounding box center [730, 251] width 1460 height 369
drag, startPoint x: 996, startPoint y: 377, endPoint x: 994, endPoint y: 359, distance: 17.6
click at [815, 249] on img "Start" at bounding box center [803, 238] width 21 height 21
click at [977, 373] on div "PM734" at bounding box center [730, 251] width 1460 height 369
click at [977, 370] on div "PM734" at bounding box center [730, 251] width 1460 height 369
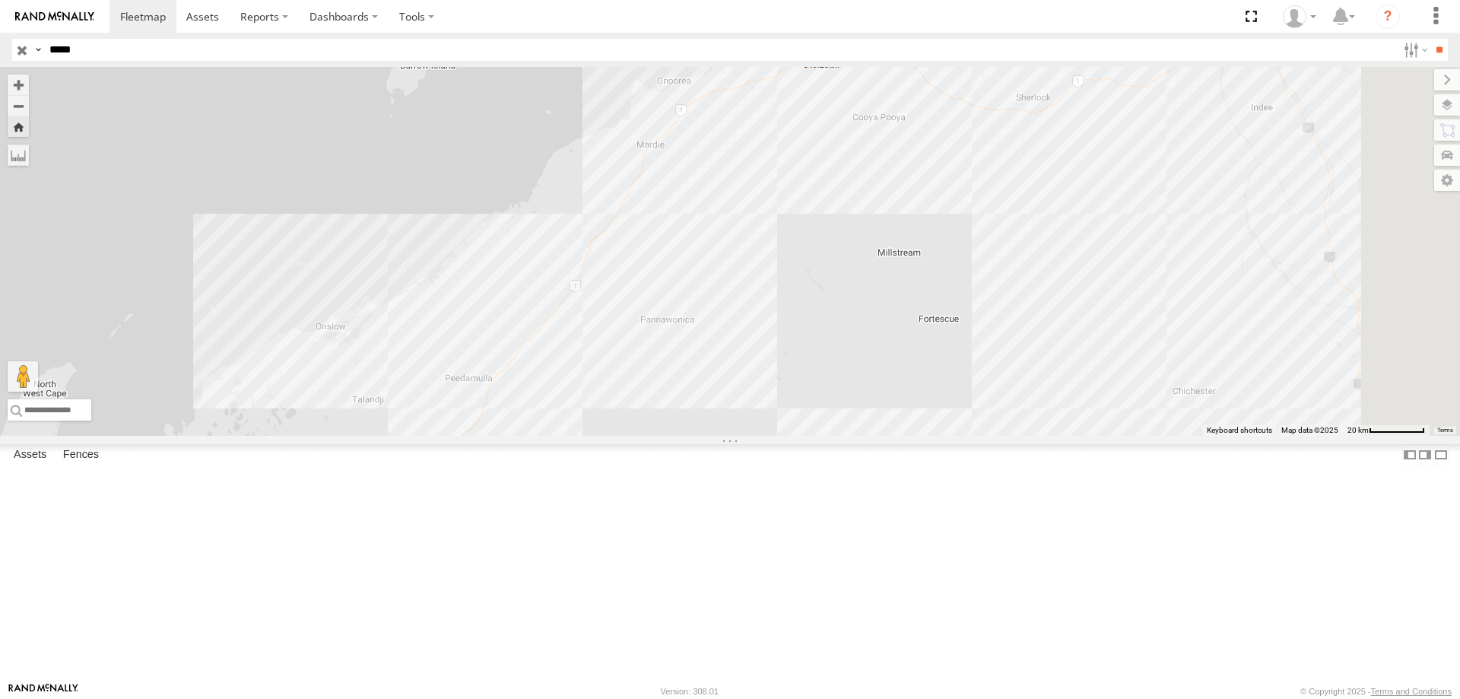
drag, startPoint x: 1005, startPoint y: 373, endPoint x: 1002, endPoint y: 279, distance: 94.4
click at [1003, 278] on div "PM734" at bounding box center [730, 251] width 1460 height 369
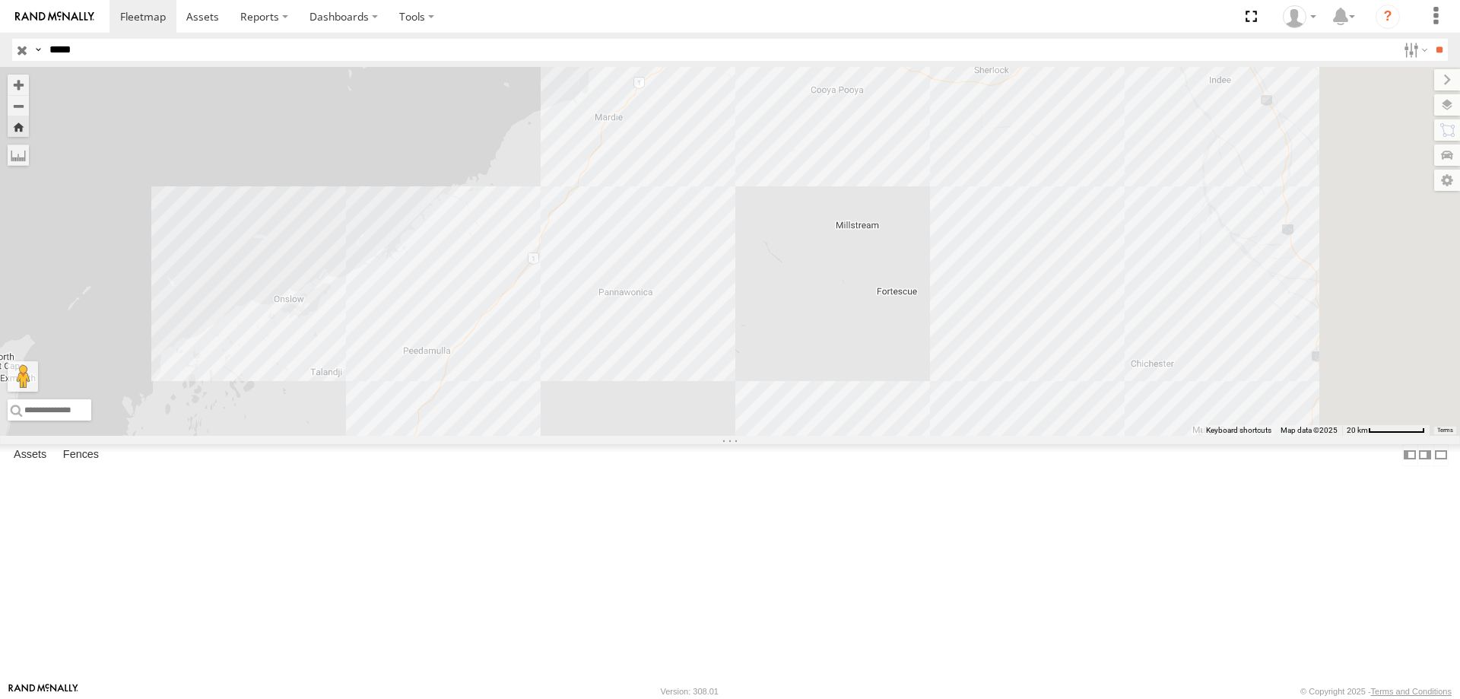
drag, startPoint x: 1007, startPoint y: 449, endPoint x: 974, endPoint y: 442, distance: 33.4
click at [971, 434] on div "PM734" at bounding box center [730, 251] width 1460 height 369
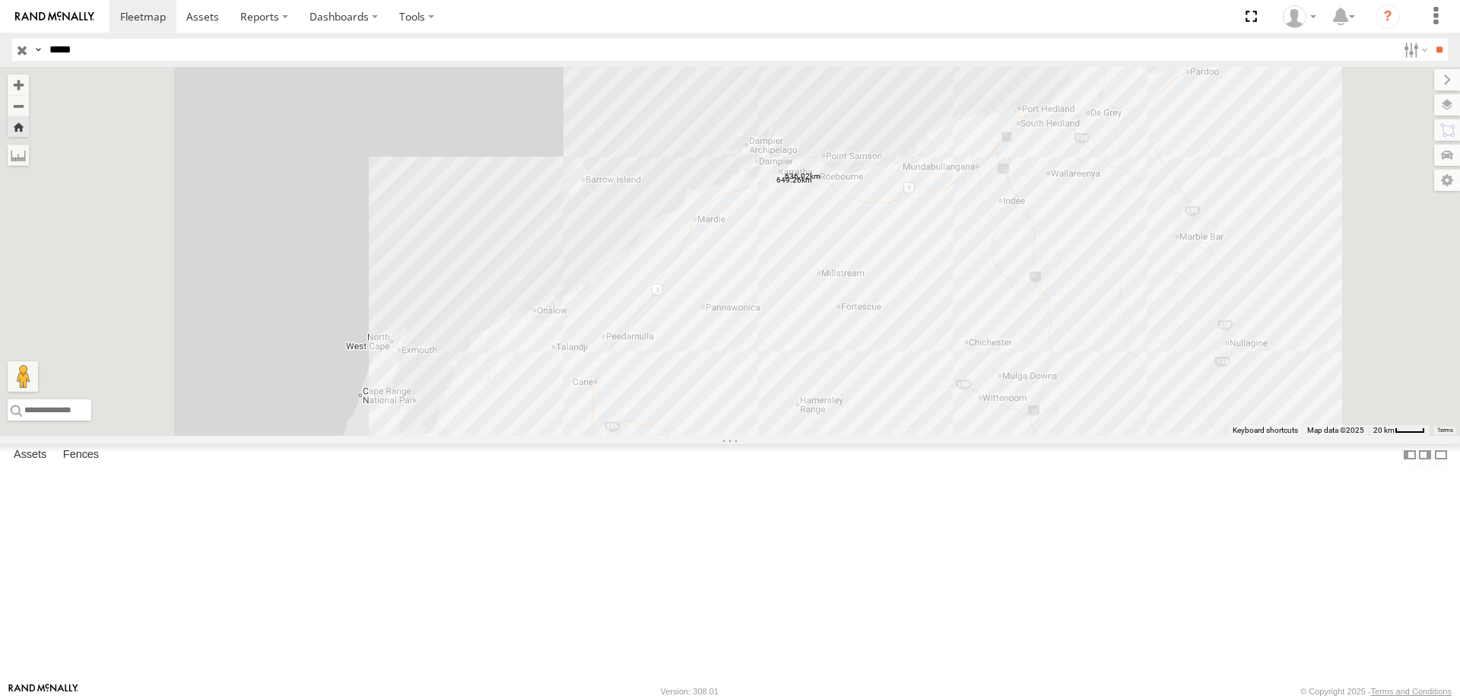
drag, startPoint x: 1091, startPoint y: 485, endPoint x: 1092, endPoint y: 450, distance: 34.2
click at [1091, 436] on div "PM734" at bounding box center [730, 251] width 1460 height 369
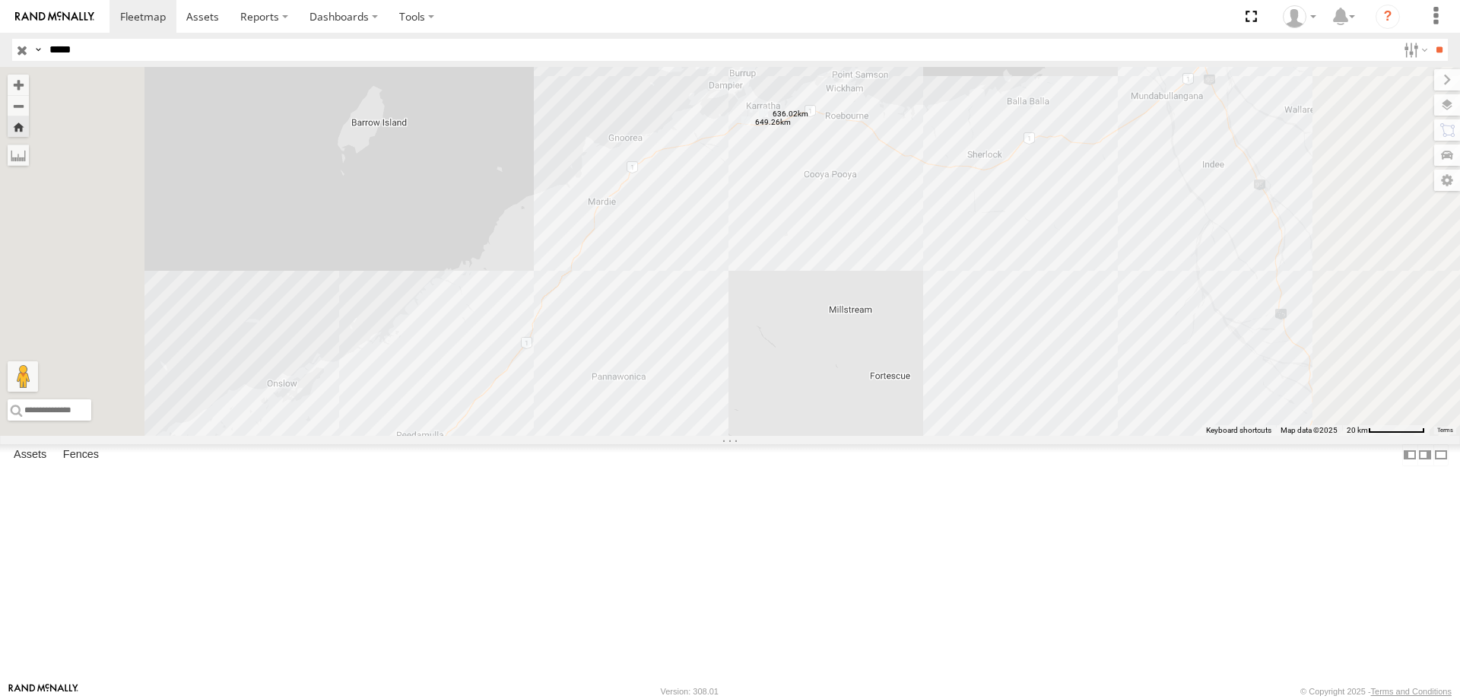
drag, startPoint x: 975, startPoint y: 365, endPoint x: 972, endPoint y: 465, distance: 99.7
click at [972, 436] on div "PM734" at bounding box center [730, 251] width 1460 height 369
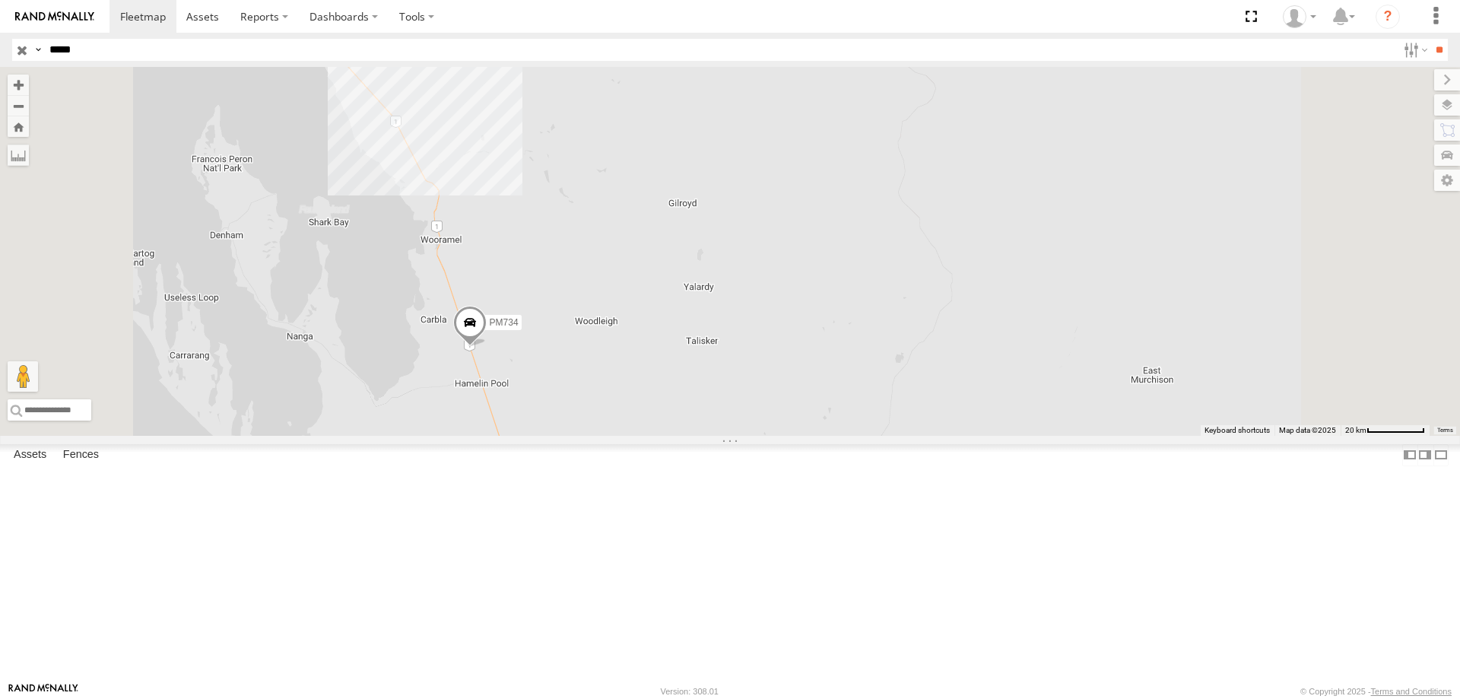
drag, startPoint x: 769, startPoint y: 385, endPoint x: 754, endPoint y: 361, distance: 28.7
click at [754, 361] on div "PM734" at bounding box center [730, 251] width 1460 height 369
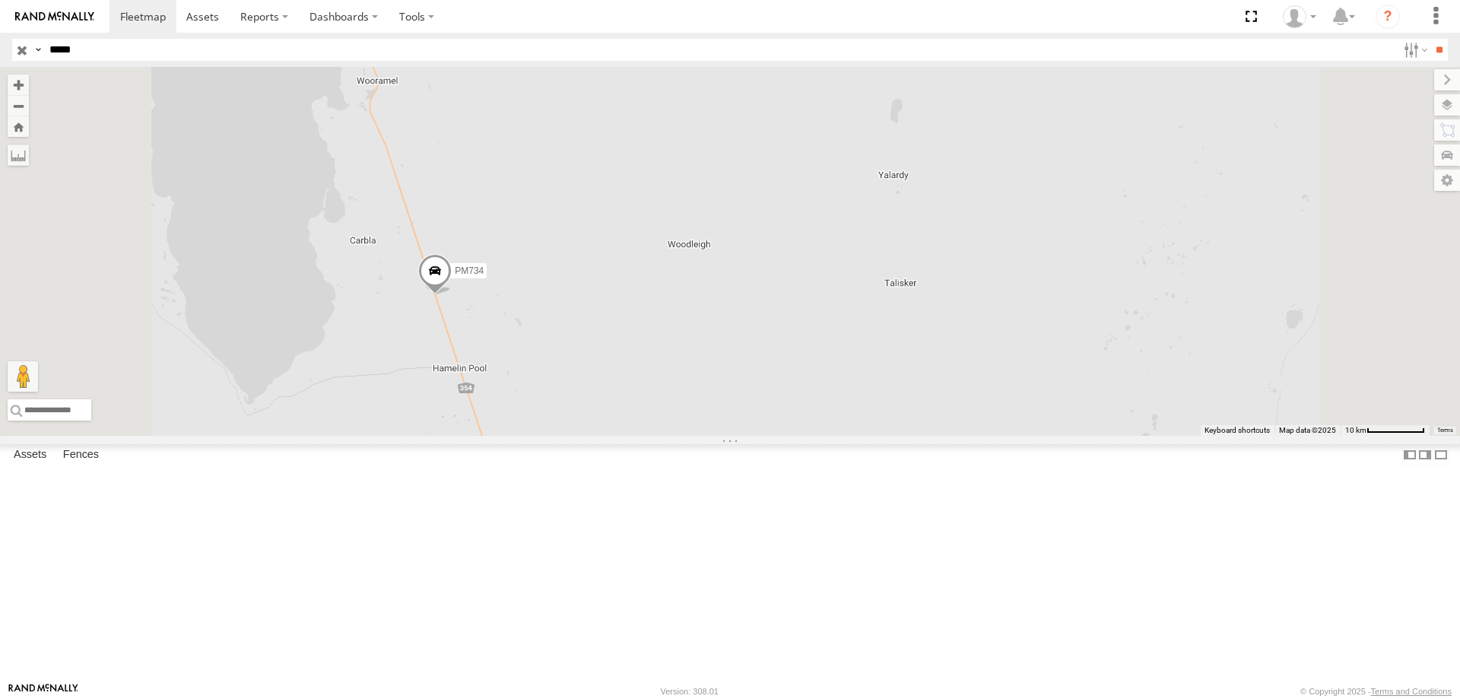
click at [452, 295] on span at bounding box center [434, 274] width 33 height 41
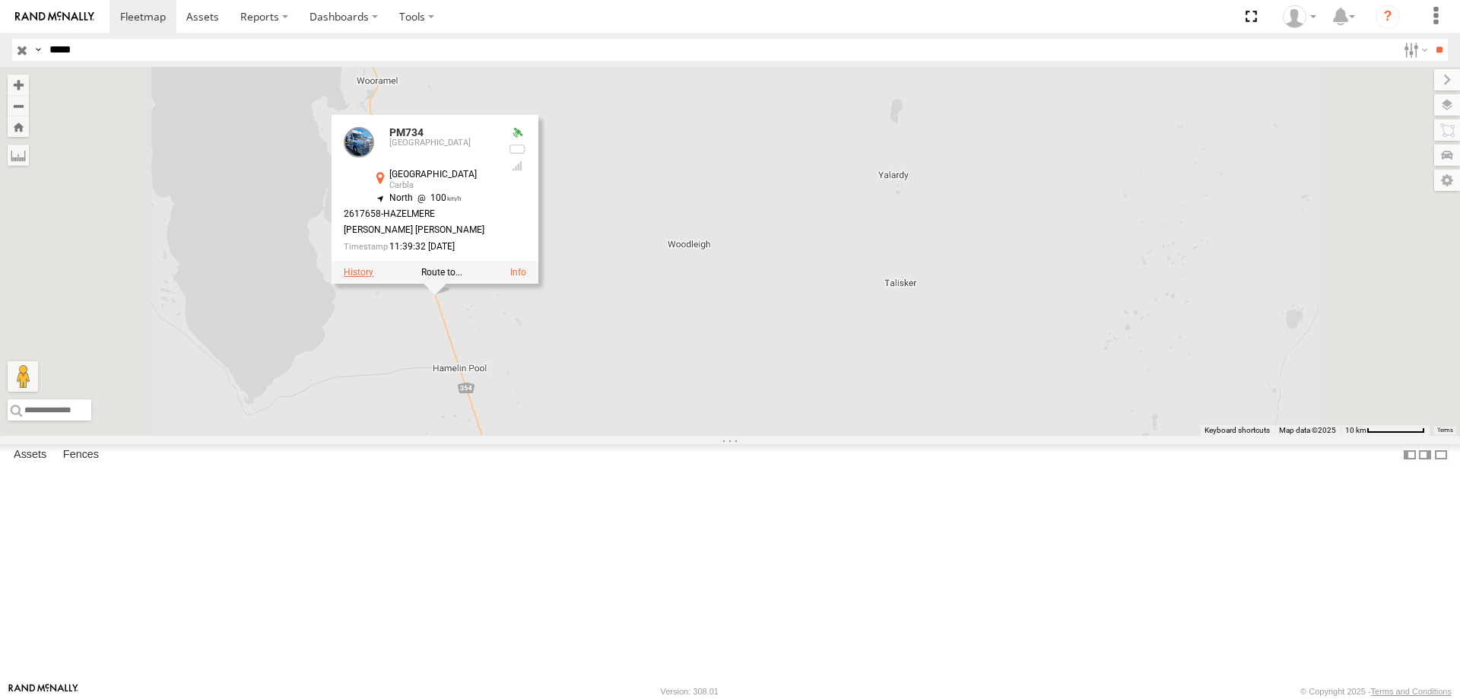
click at [373, 278] on label at bounding box center [359, 272] width 30 height 11
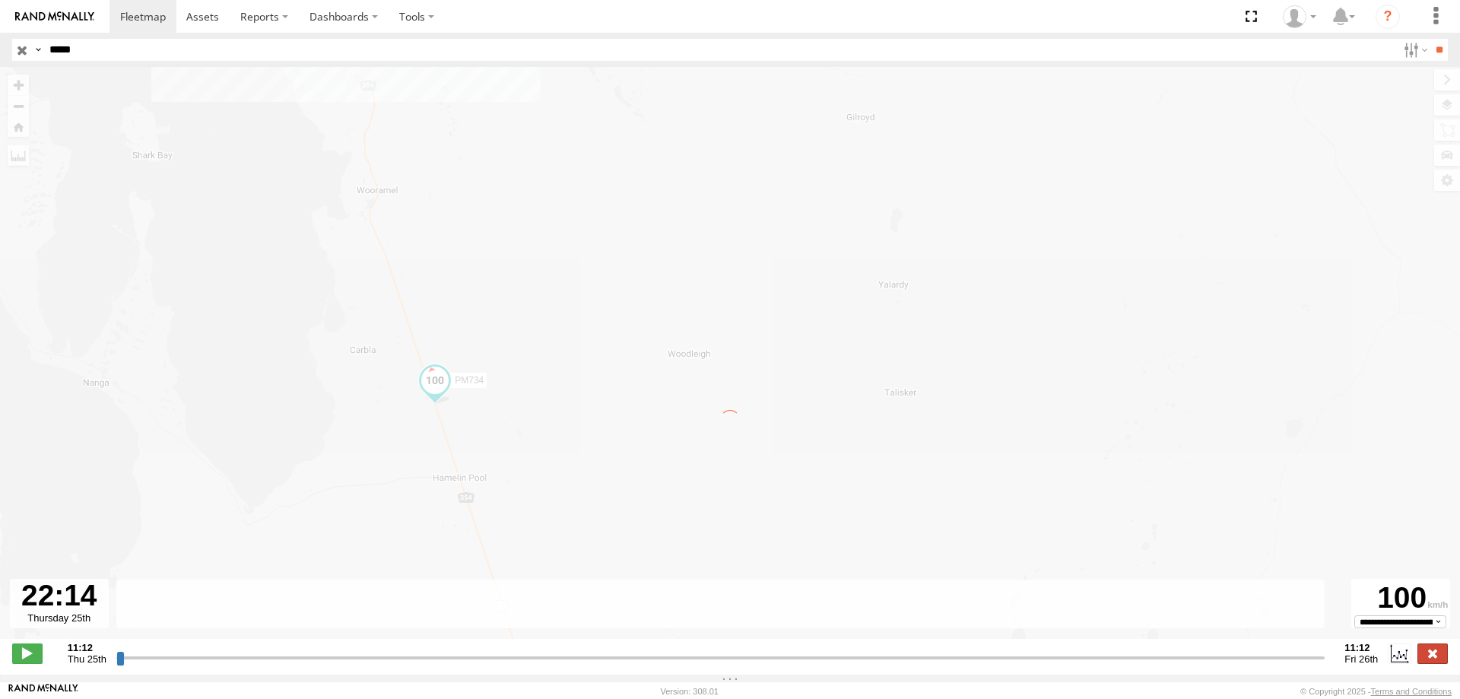
click at [1441, 657] on label at bounding box center [1433, 654] width 30 height 20
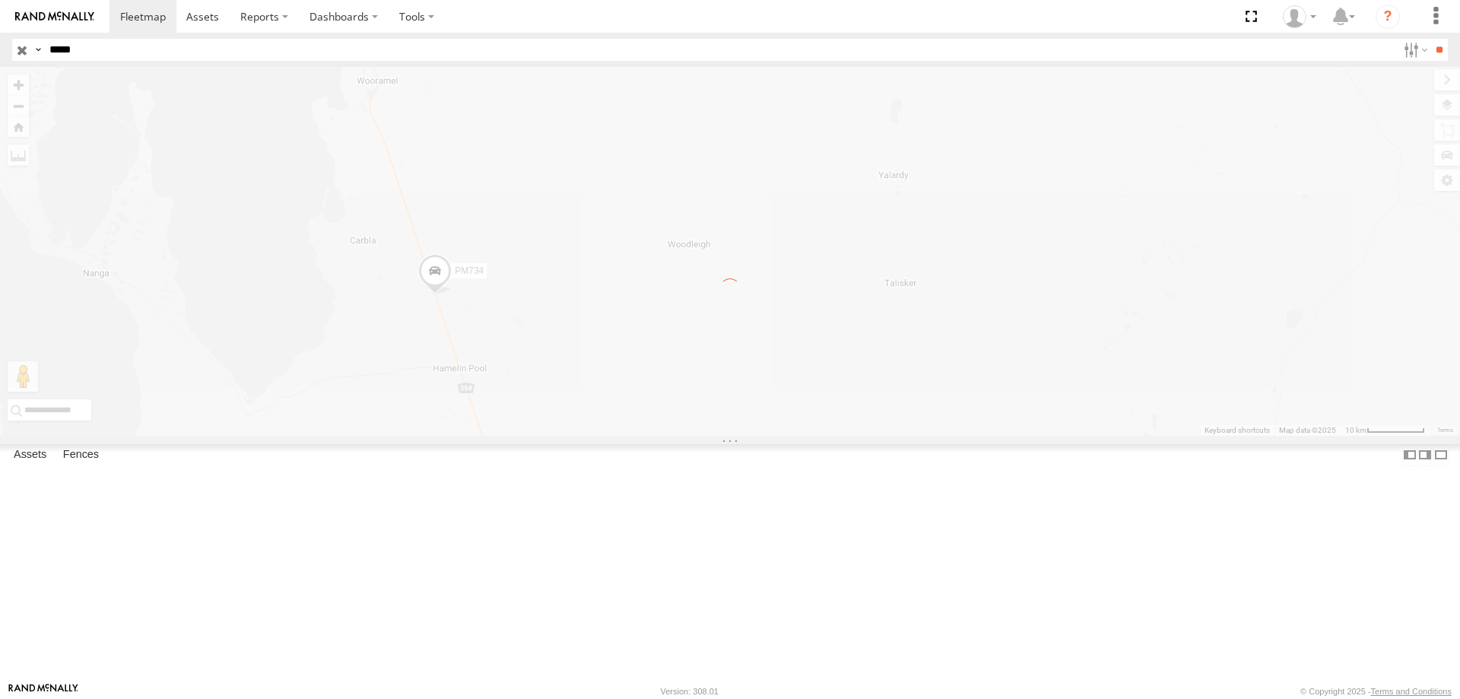
type input "**********"
